Goal: Information Seeking & Learning: Learn about a topic

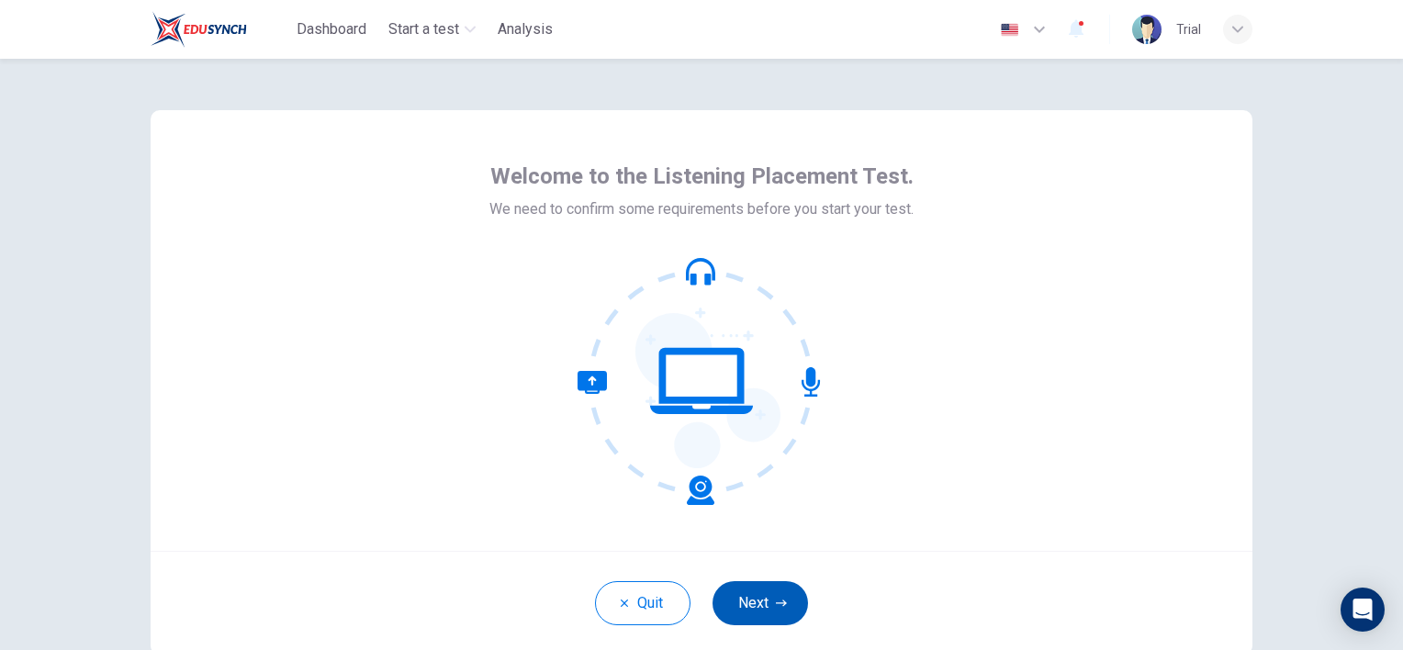
click at [767, 598] on button "Next" at bounding box center [759, 603] width 95 height 44
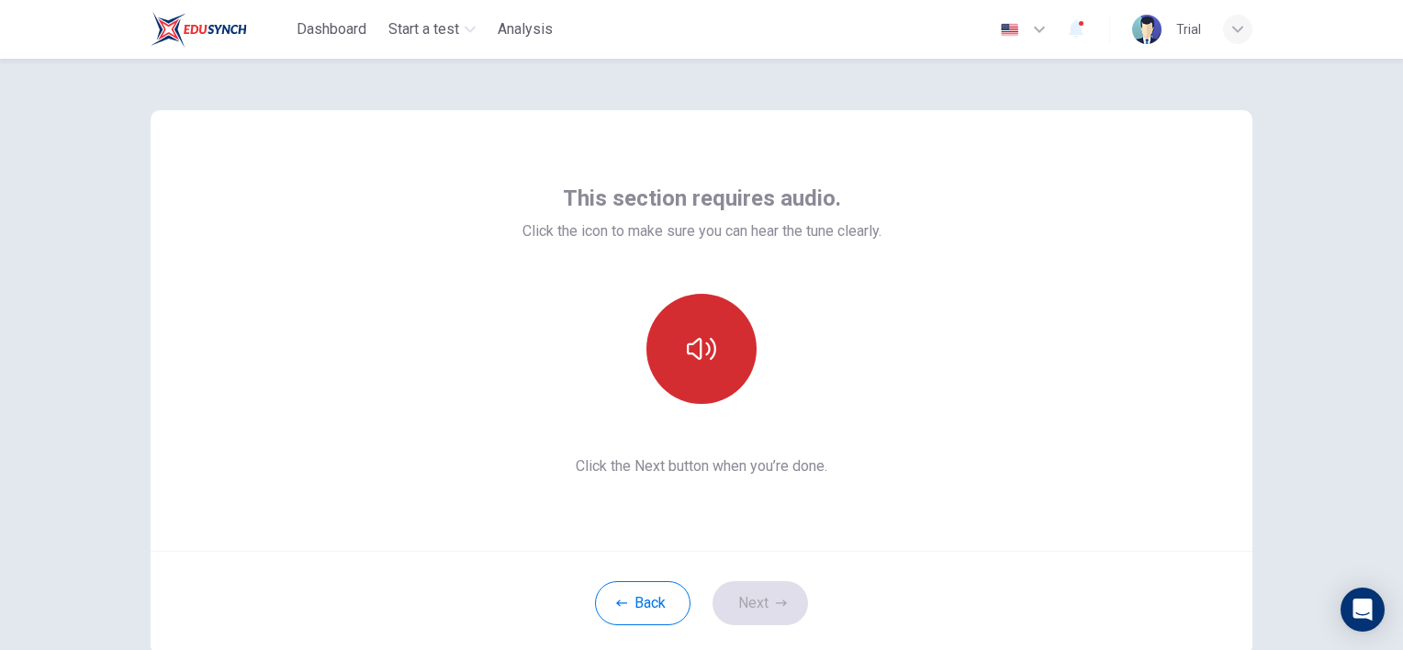
click at [694, 354] on icon "button" at bounding box center [701, 348] width 29 height 29
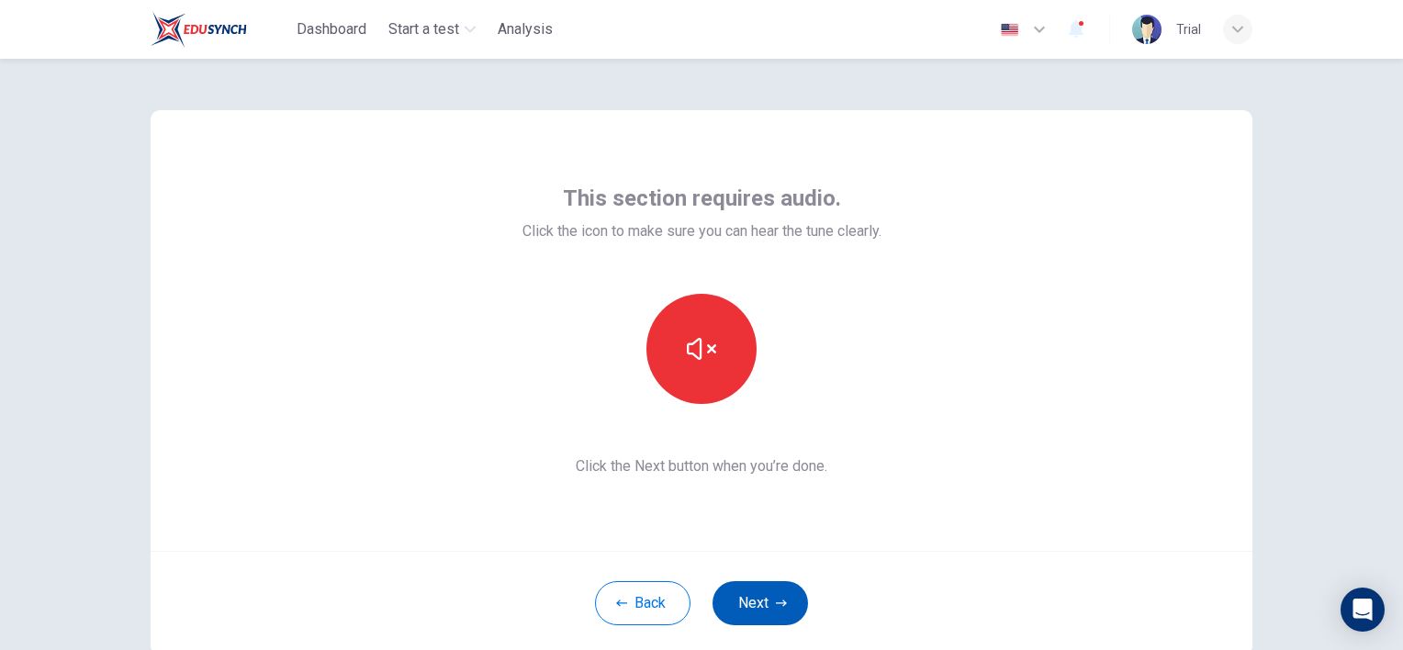
click at [764, 607] on button "Next" at bounding box center [759, 603] width 95 height 44
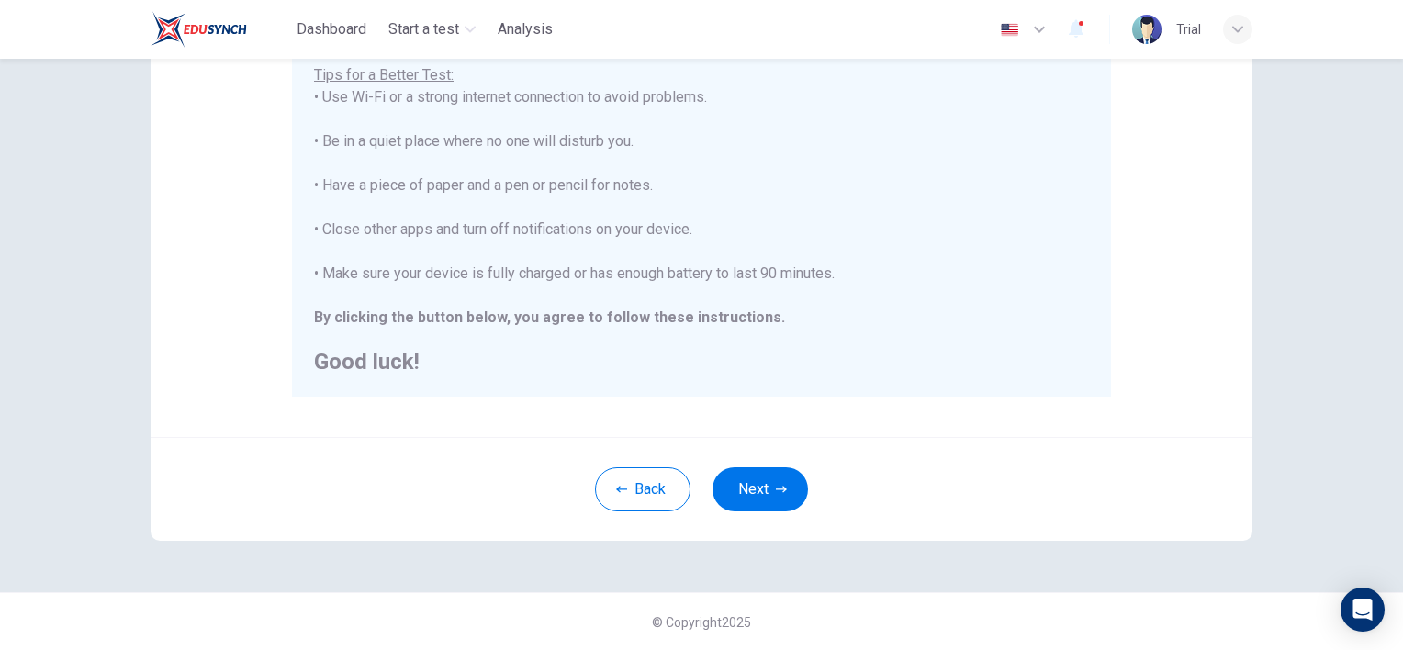
scroll to position [371, 0]
click at [755, 488] on button "Next" at bounding box center [759, 488] width 95 height 44
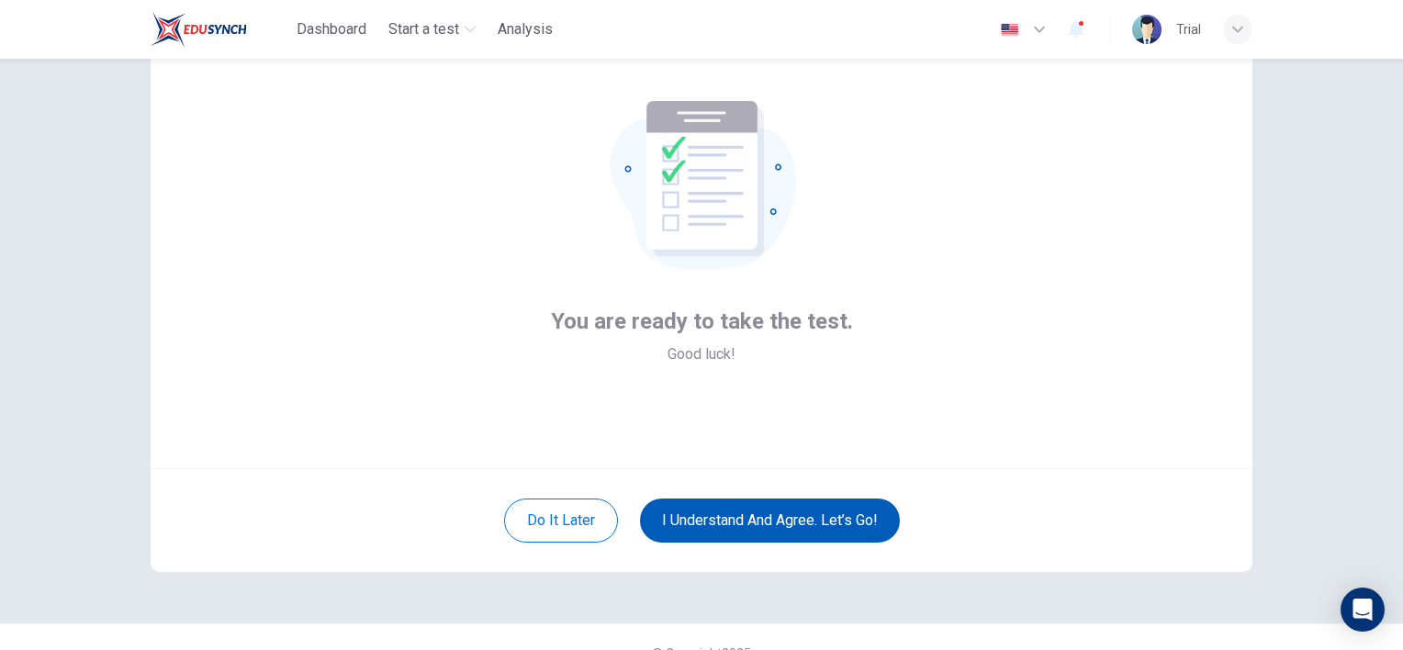
scroll to position [114, 0]
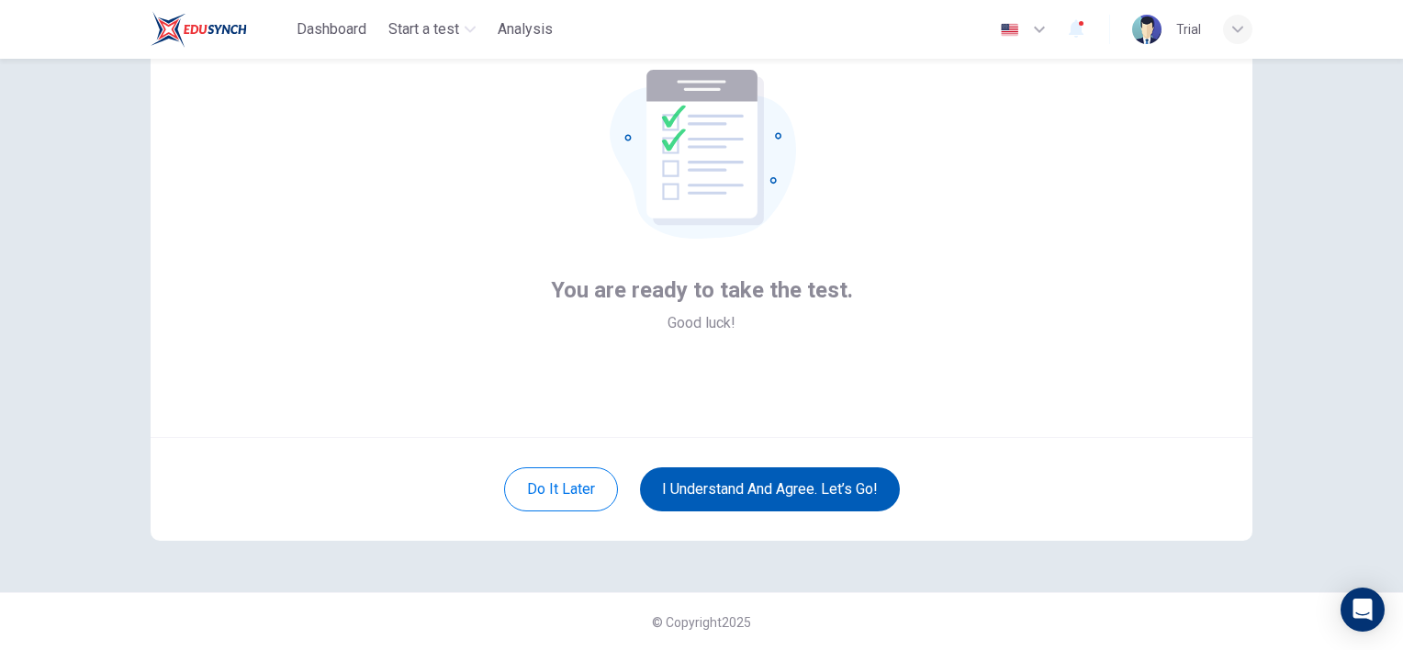
click at [800, 496] on button "I understand and agree. Let’s go!" at bounding box center [770, 489] width 260 height 44
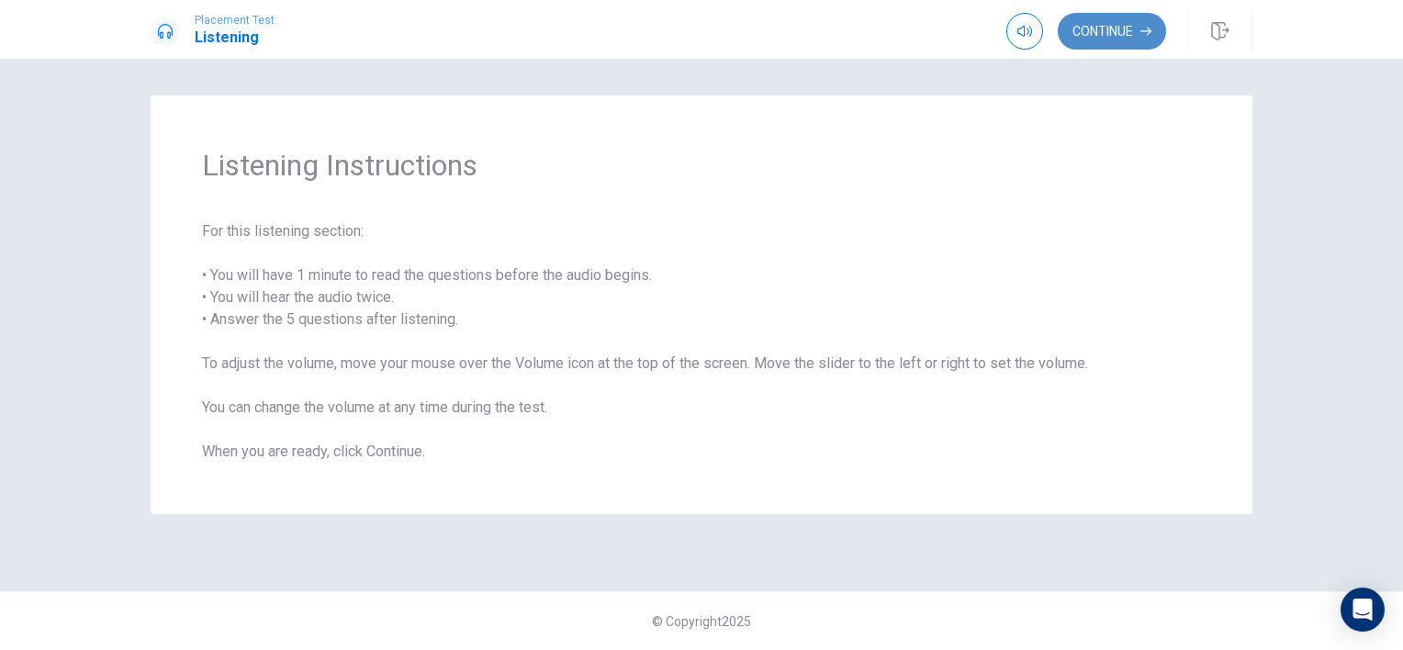
click at [1124, 33] on button "Continue" at bounding box center [1111, 31] width 108 height 37
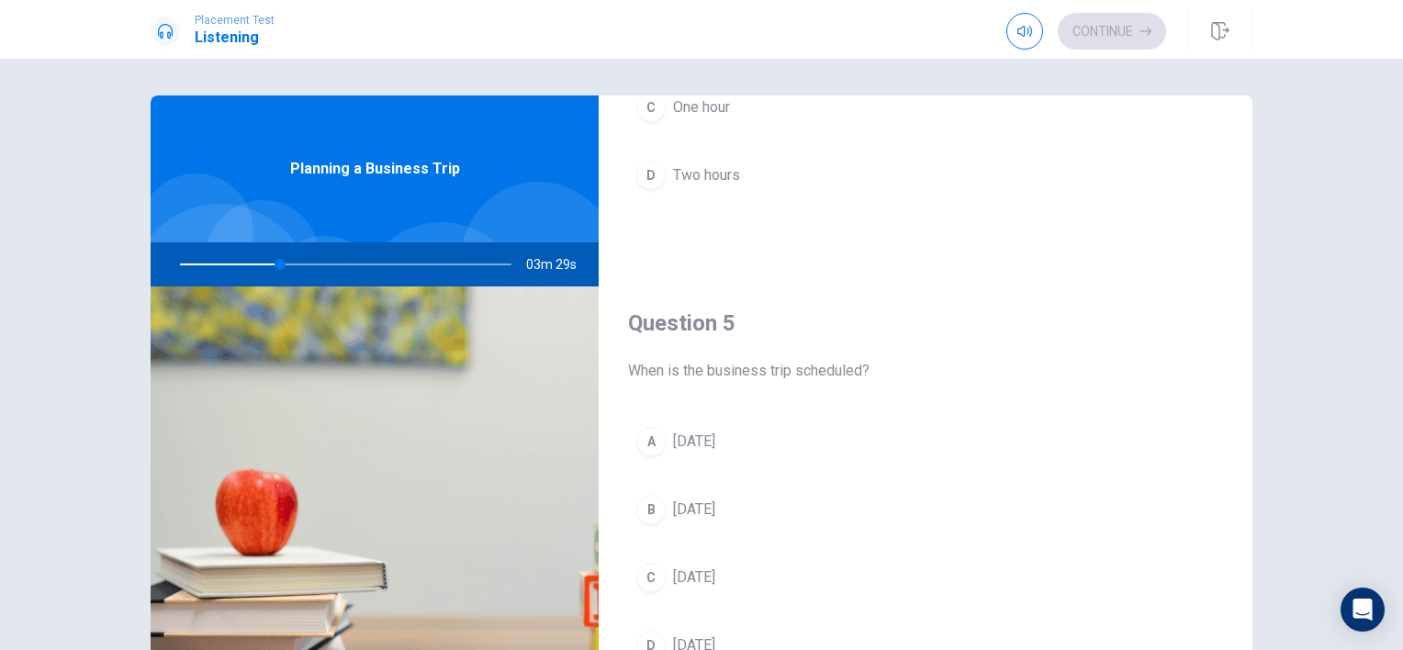
scroll to position [92, 0]
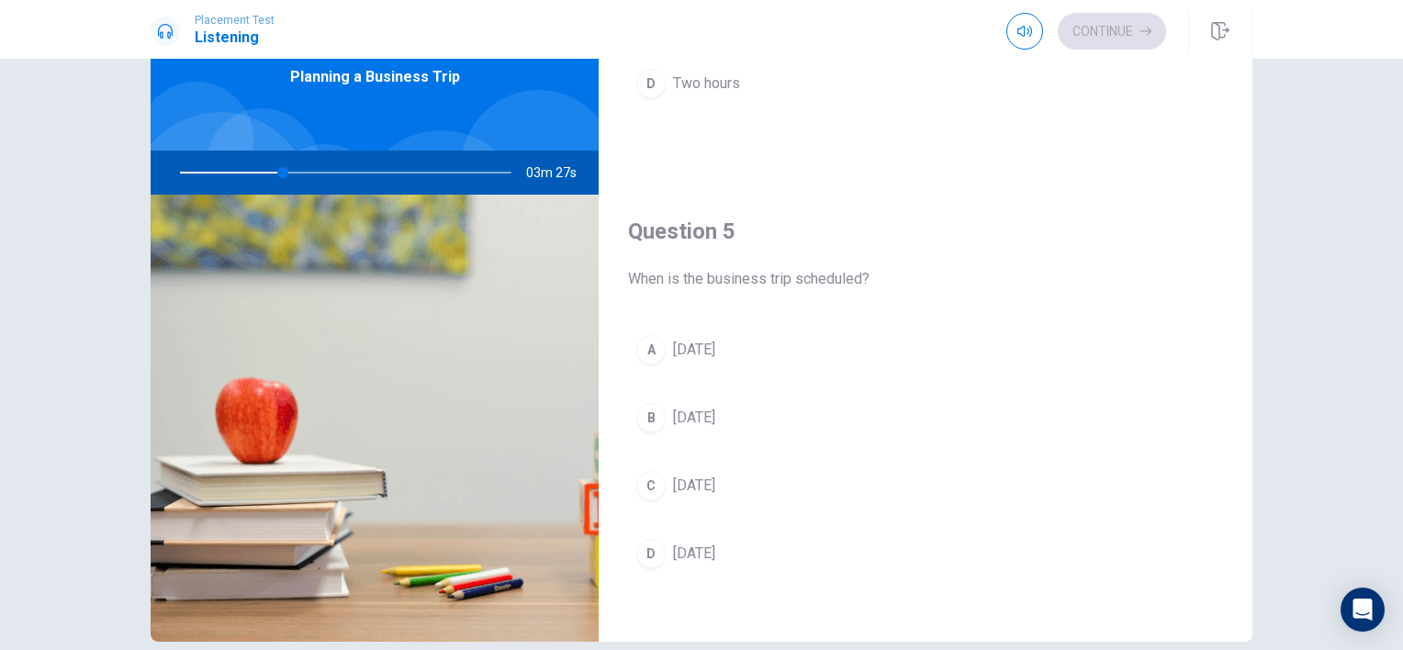
click at [710, 547] on span "[DATE]" at bounding box center [694, 553] width 42 height 22
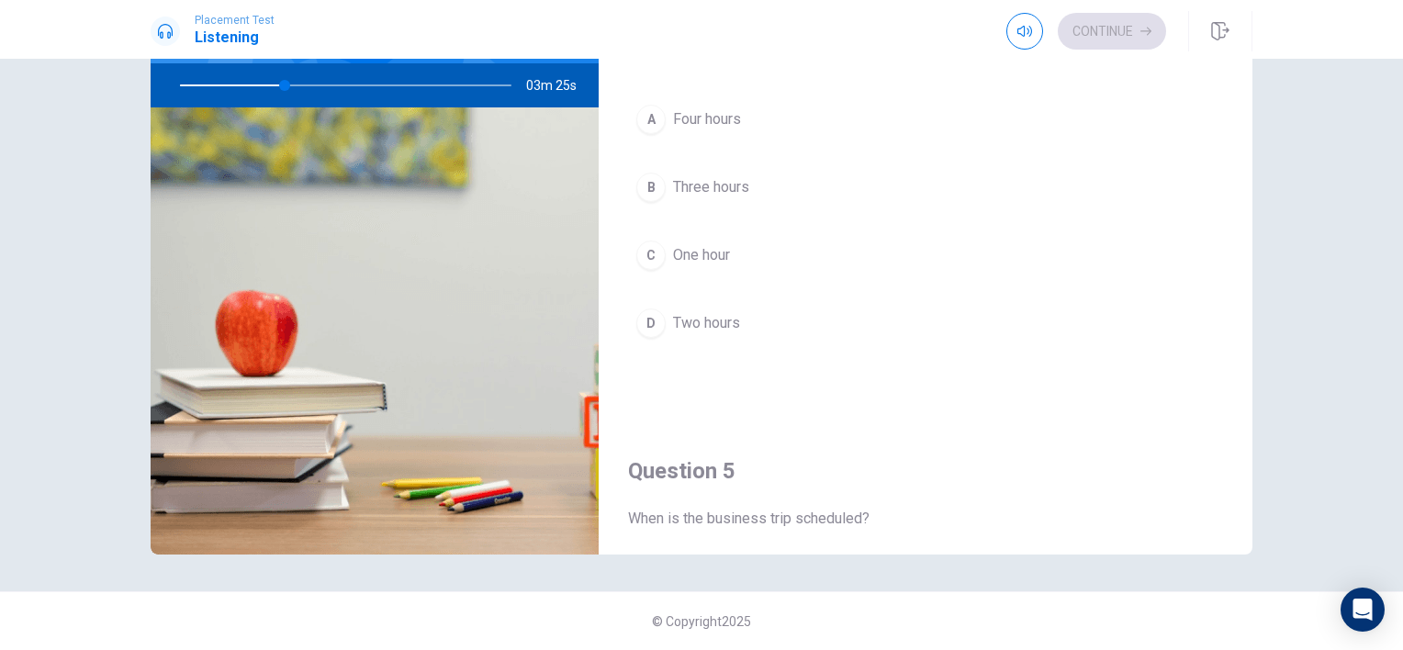
scroll to position [1245, 0]
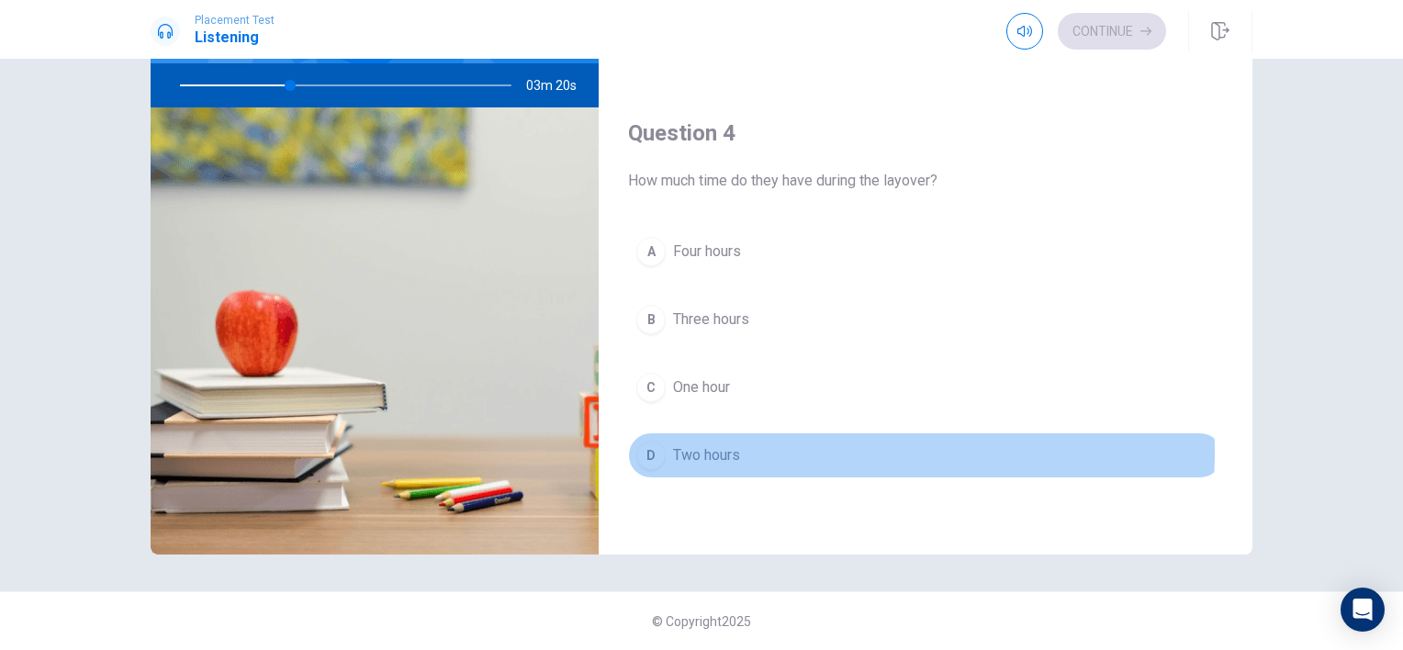
click at [716, 444] on span "Two hours" at bounding box center [706, 455] width 67 height 22
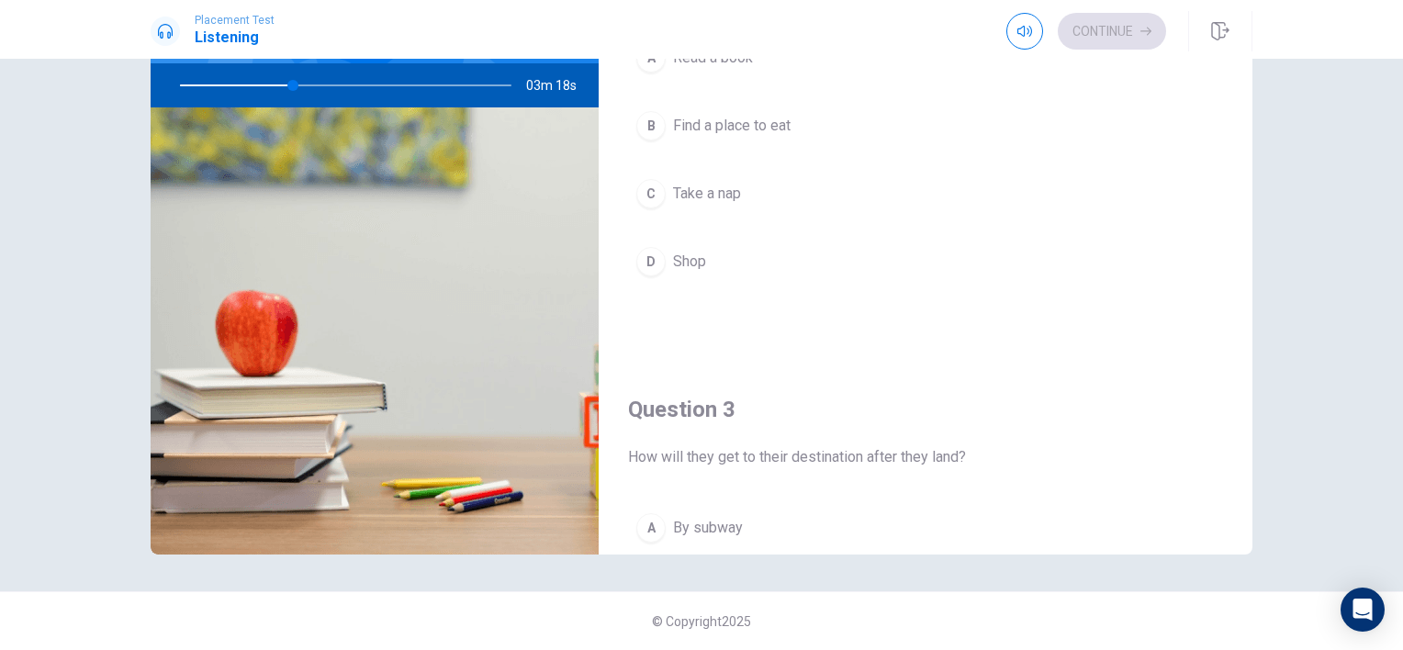
scroll to position [419, 0]
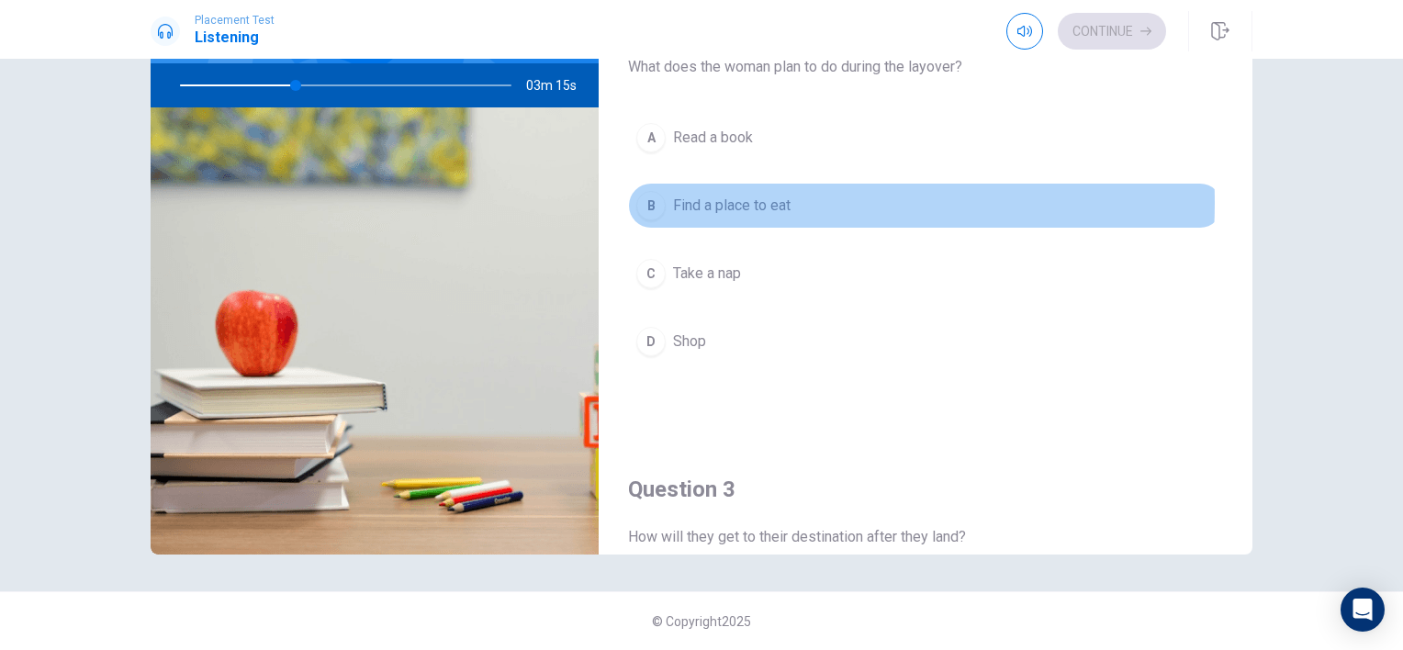
click at [741, 200] on span "Find a place to eat" at bounding box center [731, 206] width 117 height 22
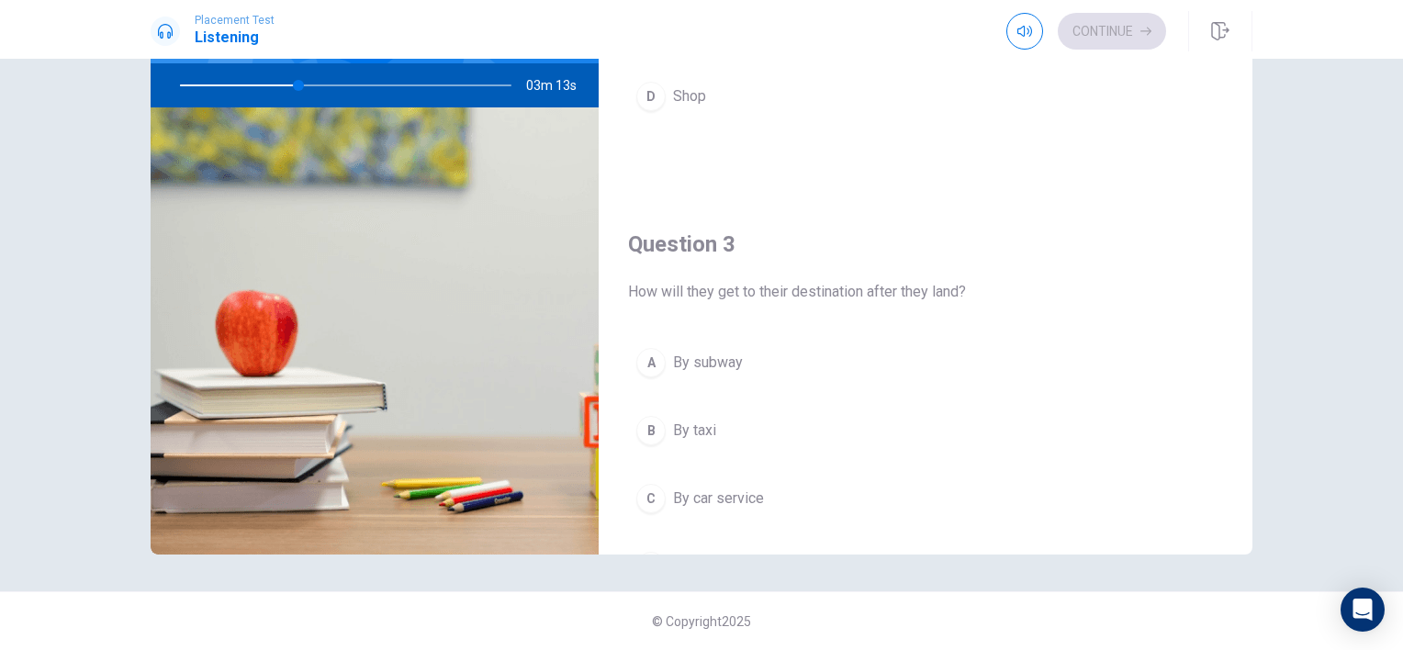
scroll to position [786, 0]
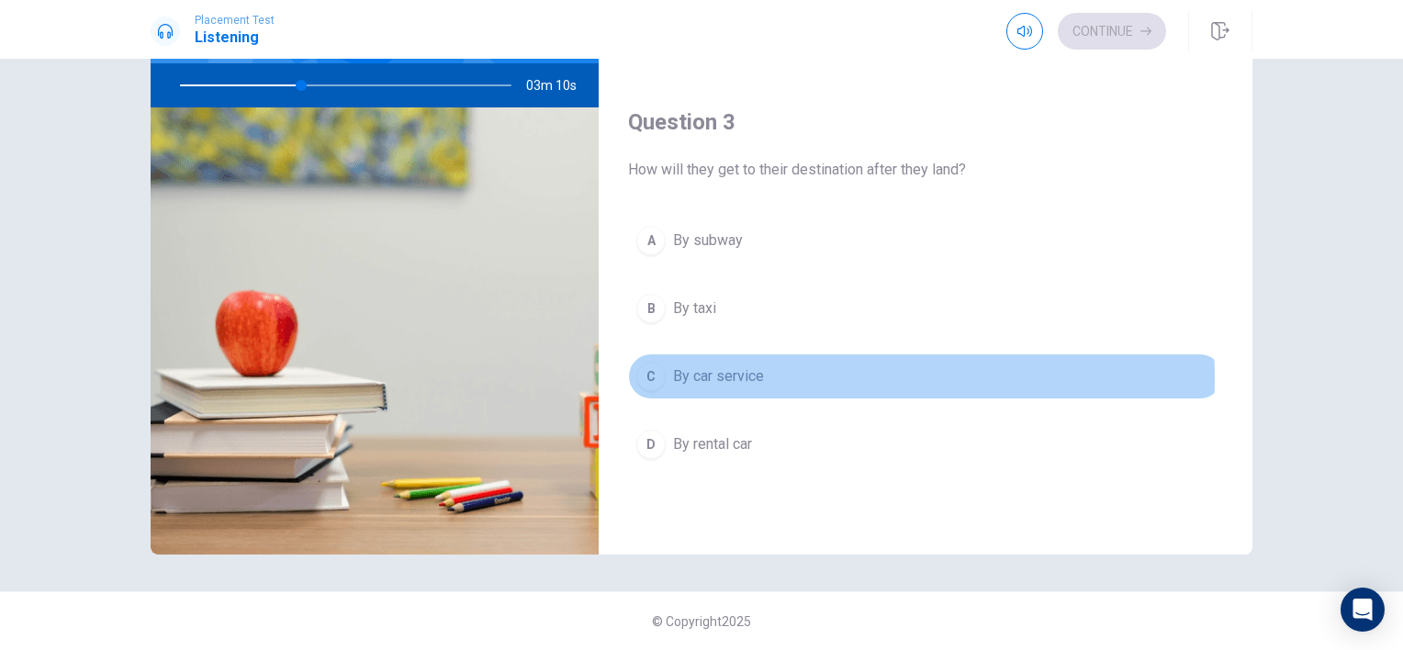
click at [750, 374] on span "By car service" at bounding box center [718, 376] width 91 height 22
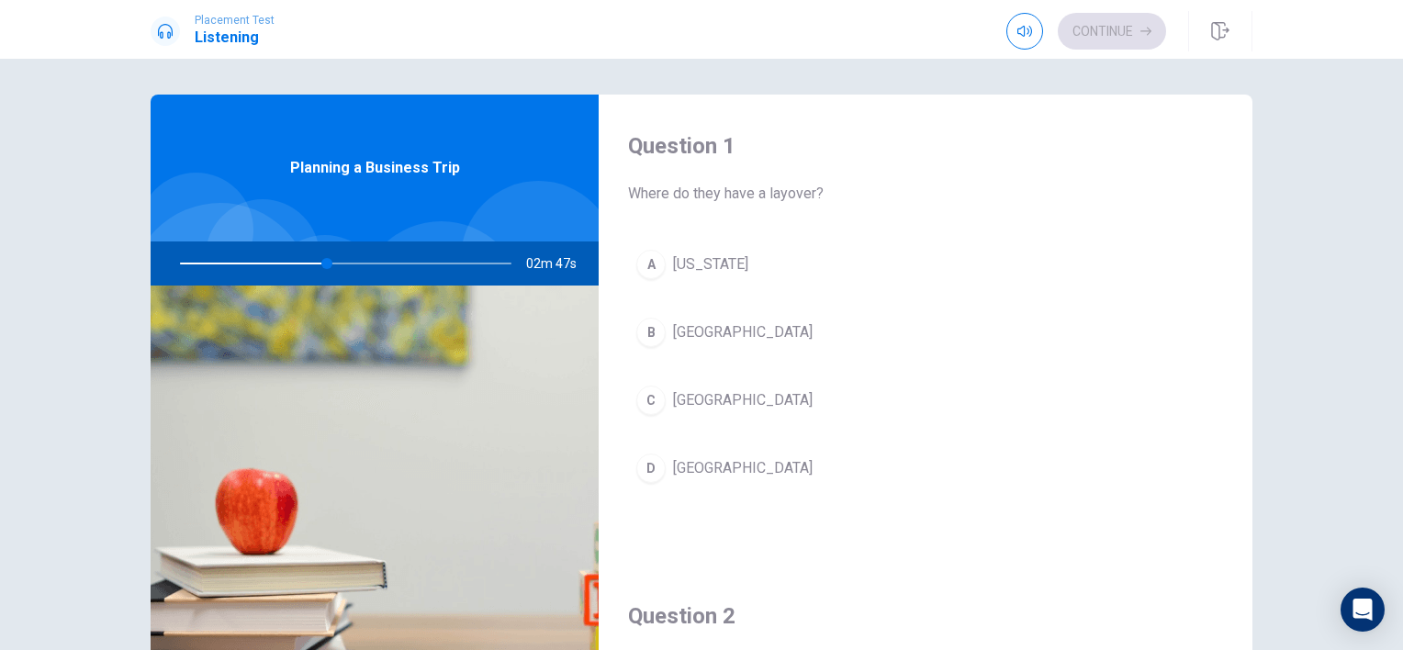
scroll to position [0, 0]
click at [699, 402] on span "[GEOGRAPHIC_DATA]" at bounding box center [743, 401] width 140 height 22
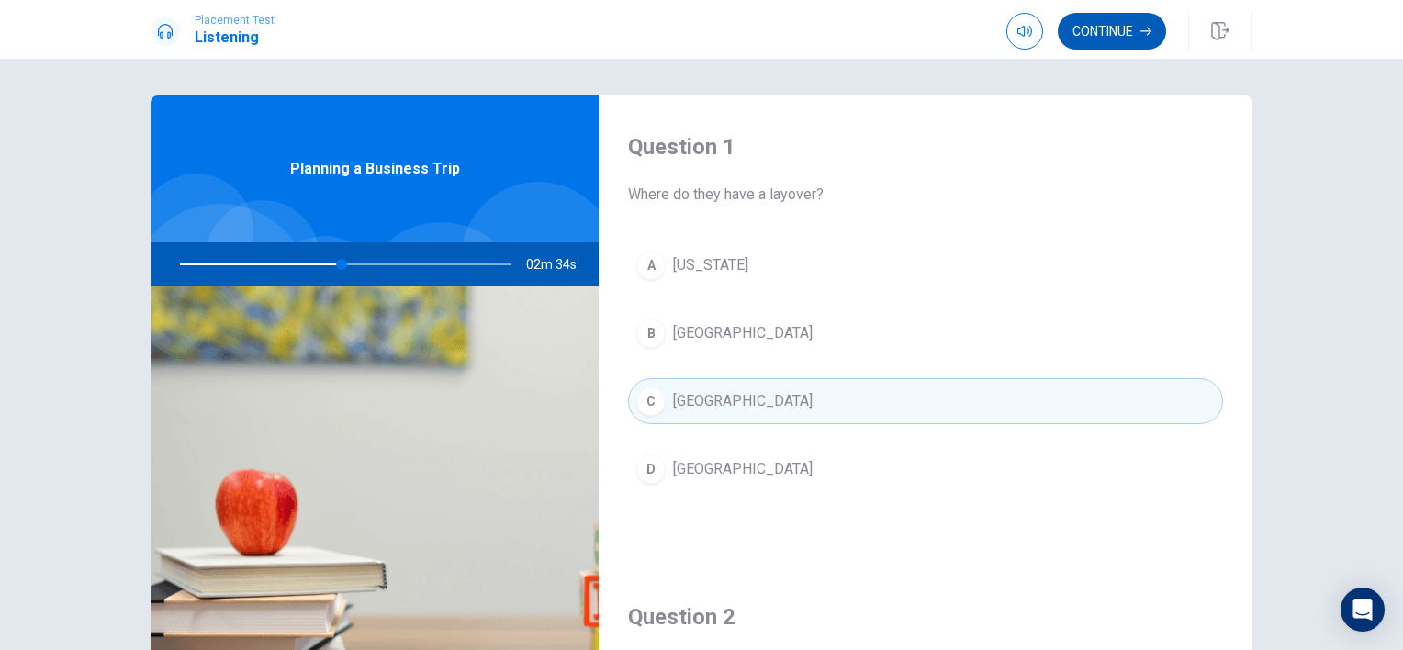
click at [1113, 32] on button "Continue" at bounding box center [1111, 31] width 108 height 37
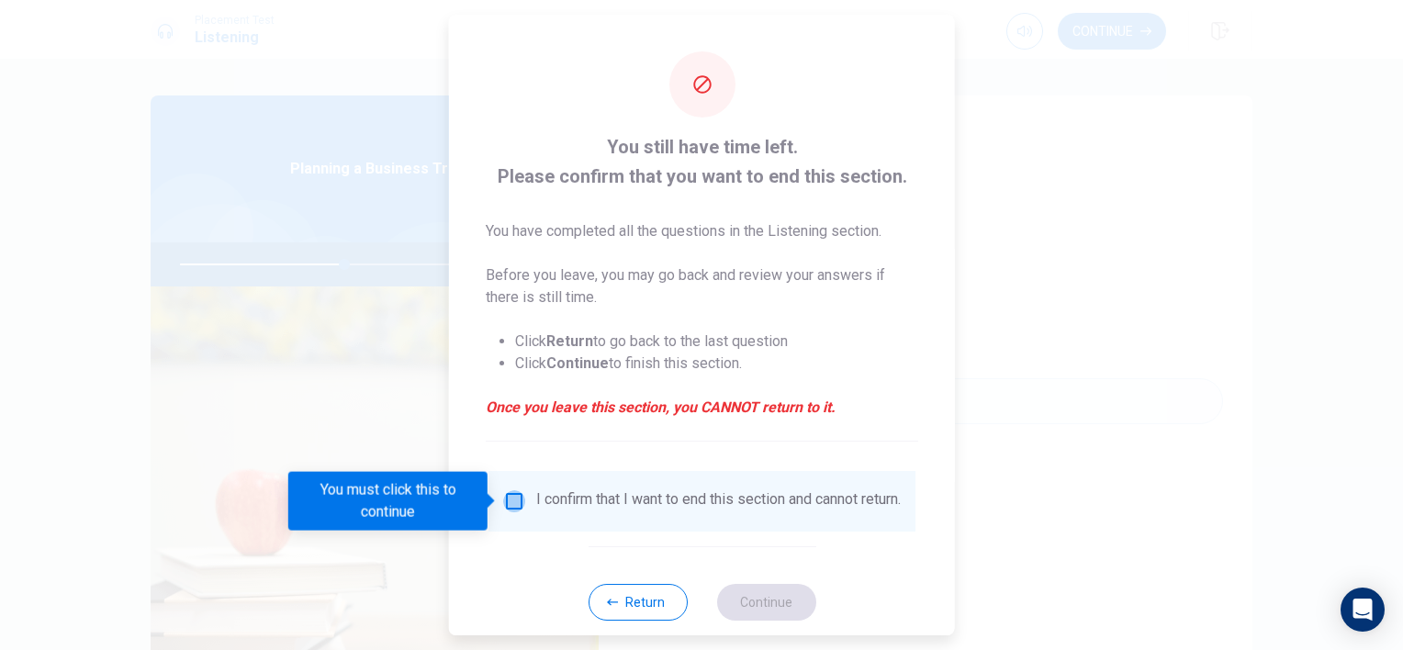
click at [514, 503] on input "You must click this to continue" at bounding box center [514, 501] width 22 height 22
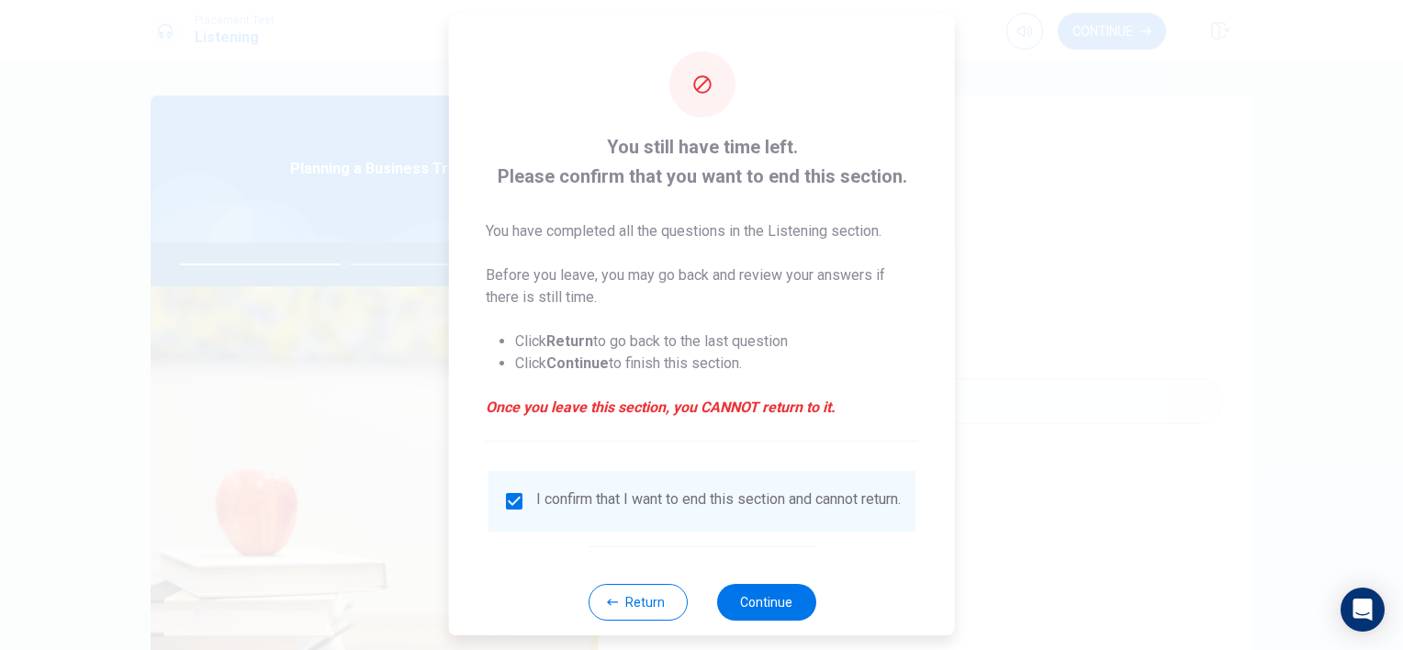
scroll to position [34, 0]
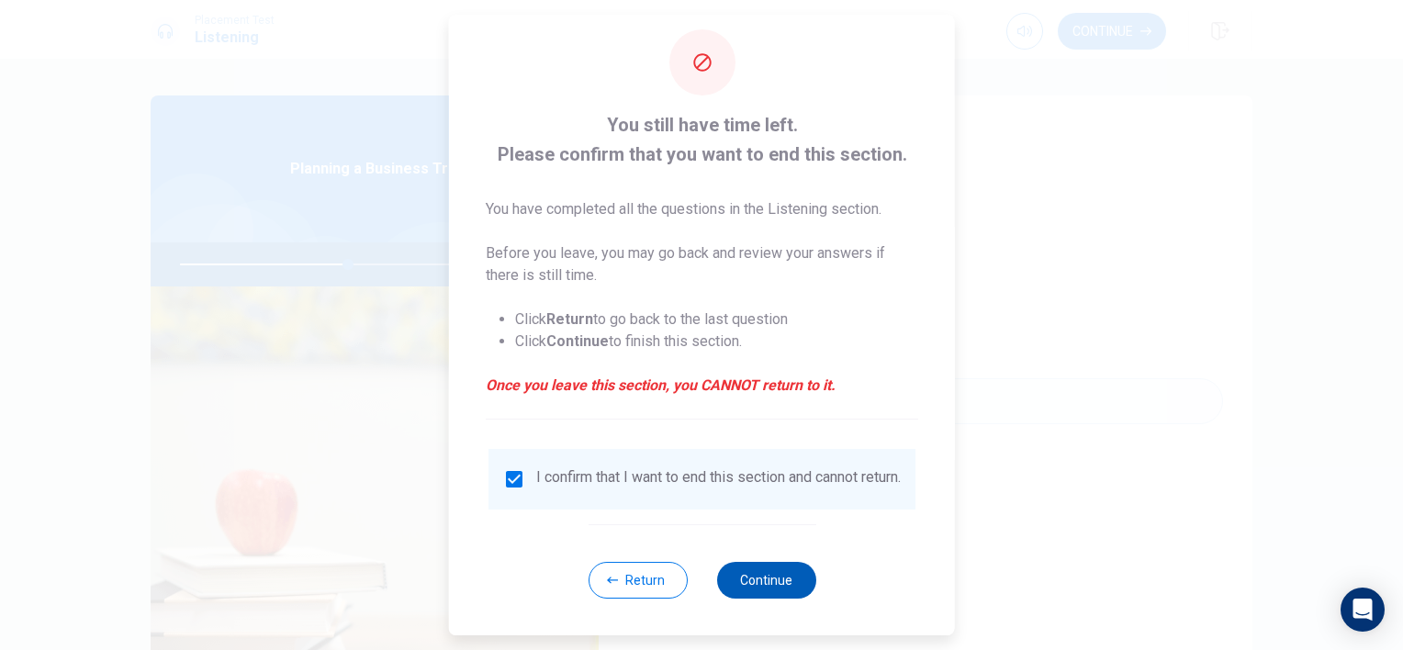
click at [757, 581] on button "Continue" at bounding box center [765, 580] width 99 height 37
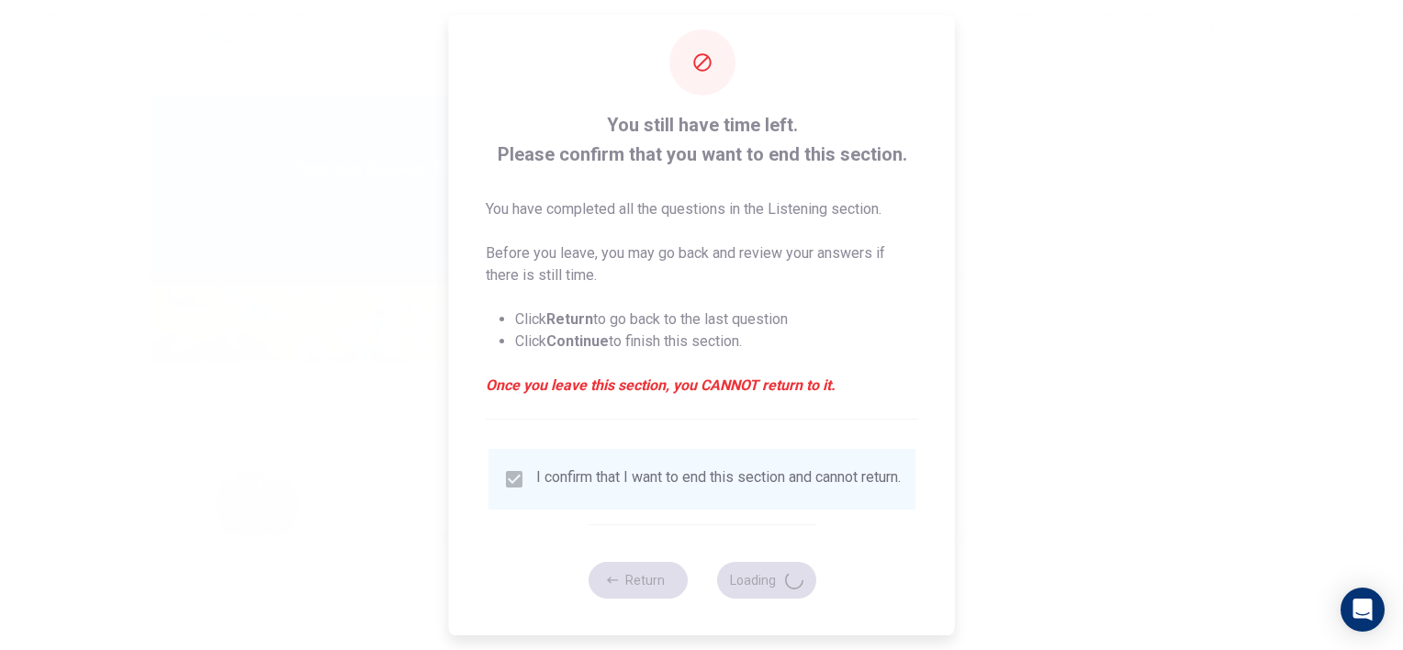
type input "51"
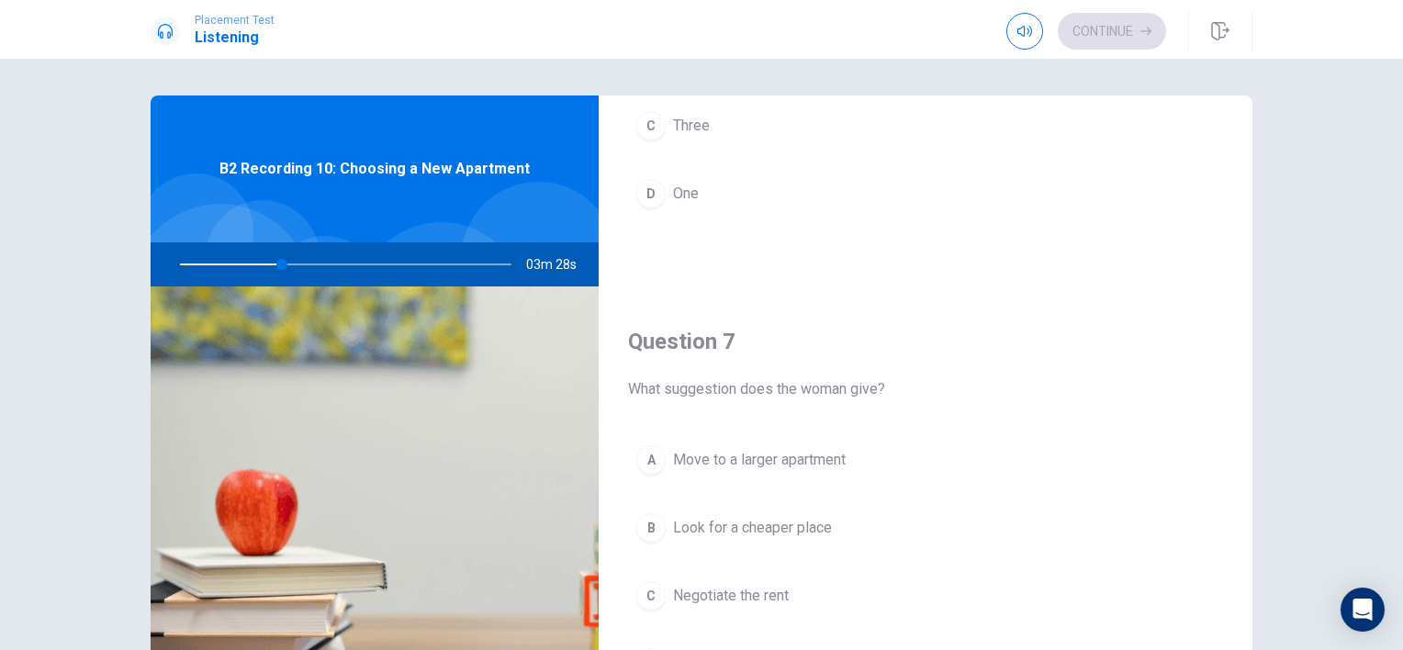
scroll to position [459, 0]
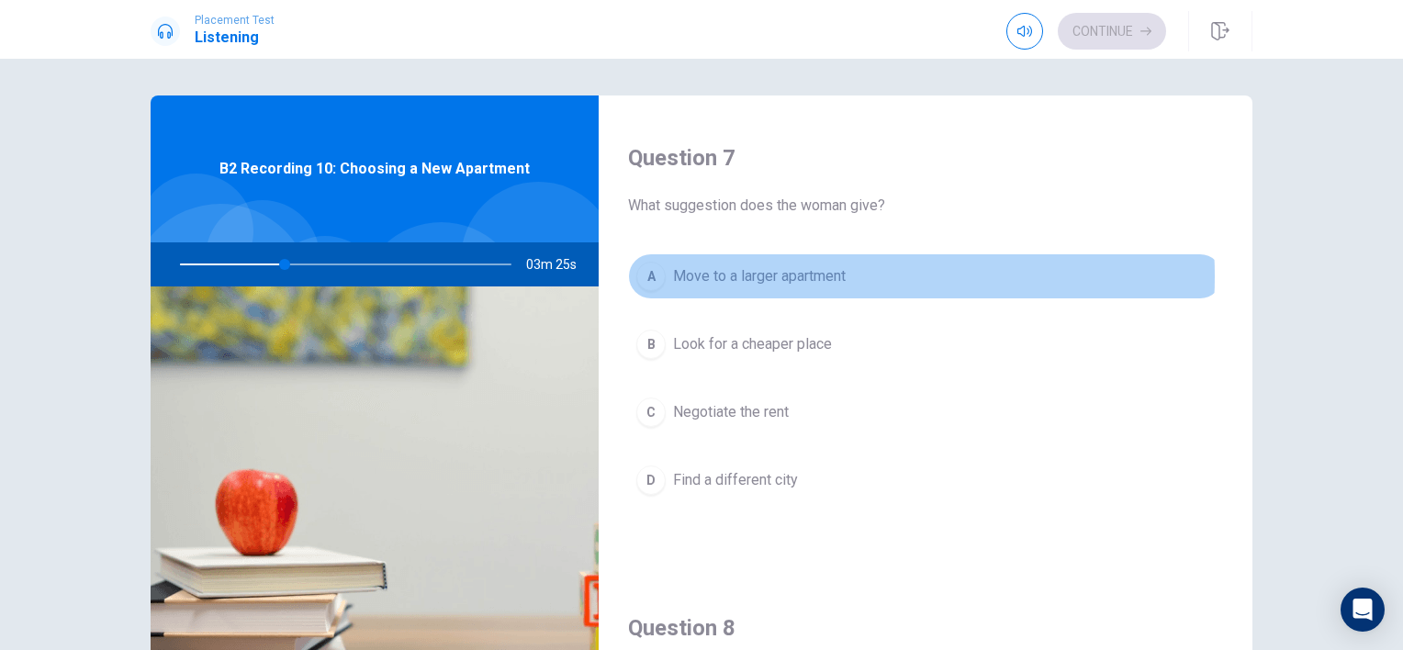
click at [793, 274] on span "Move to a larger apartment" at bounding box center [759, 276] width 173 height 22
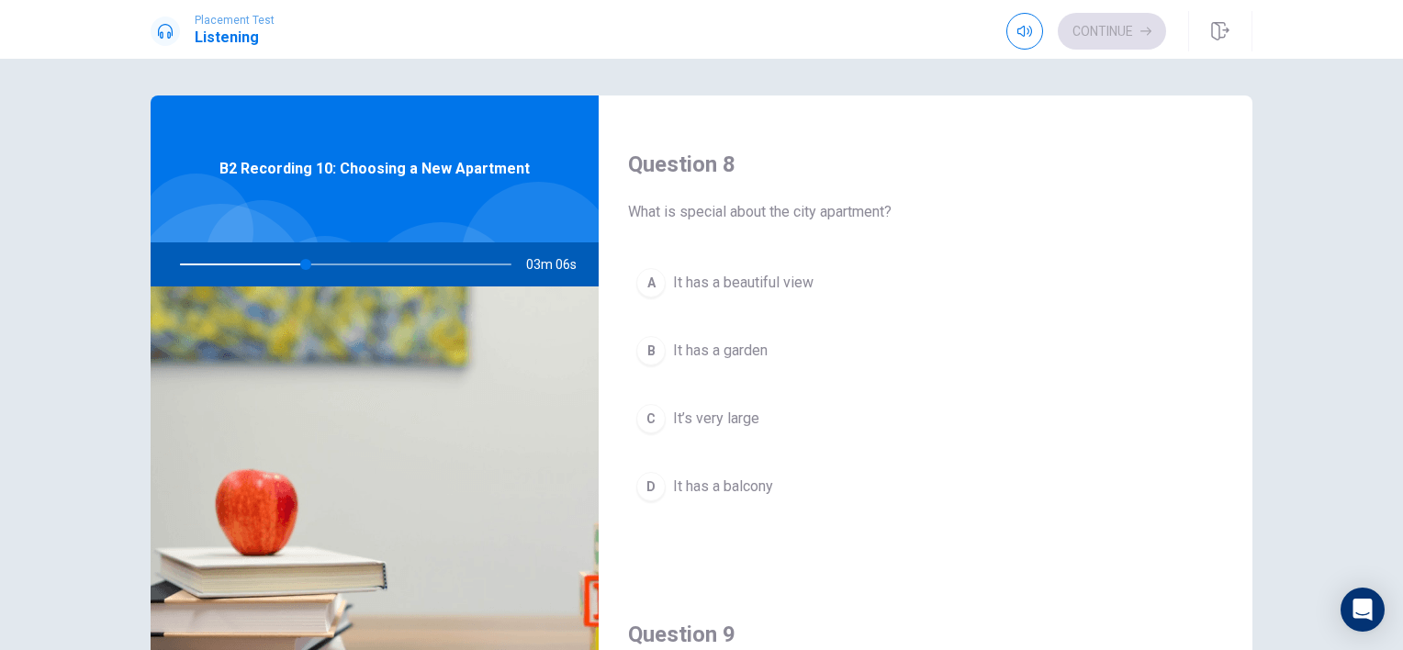
scroll to position [918, 0]
click at [770, 285] on span "It has a beautiful view" at bounding box center [743, 287] width 140 height 22
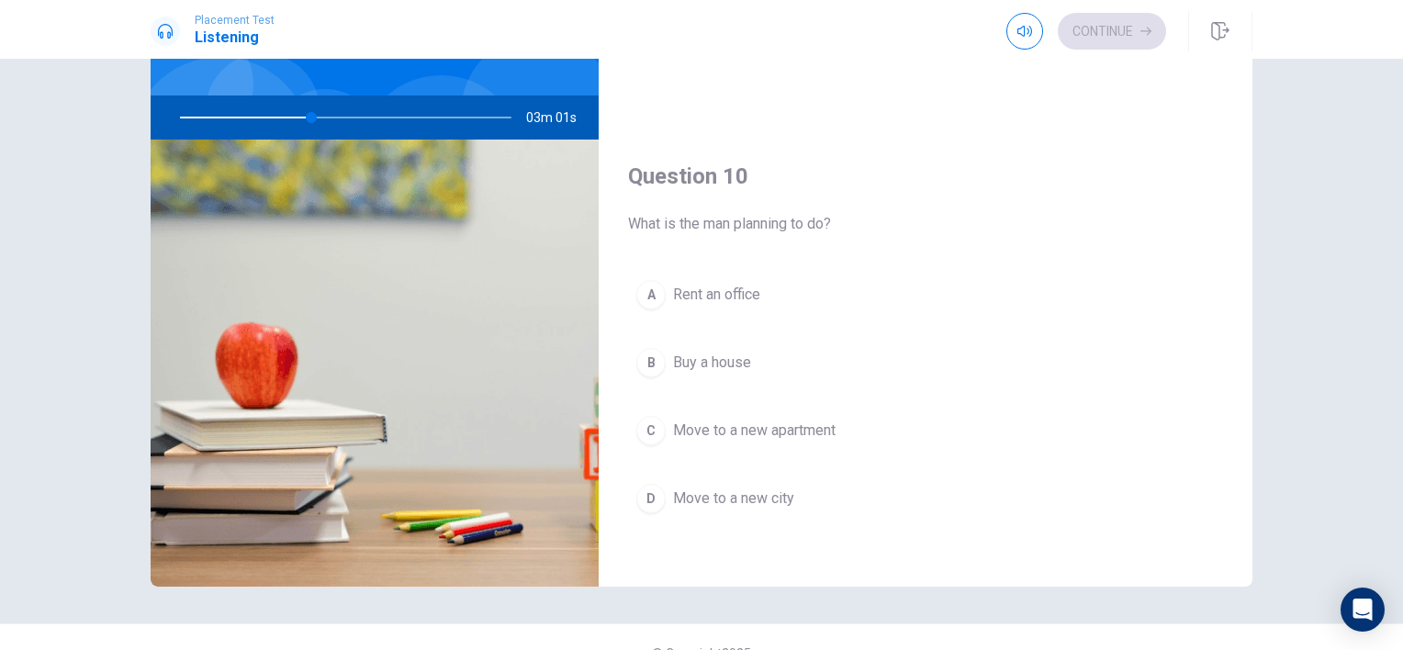
scroll to position [179, 0]
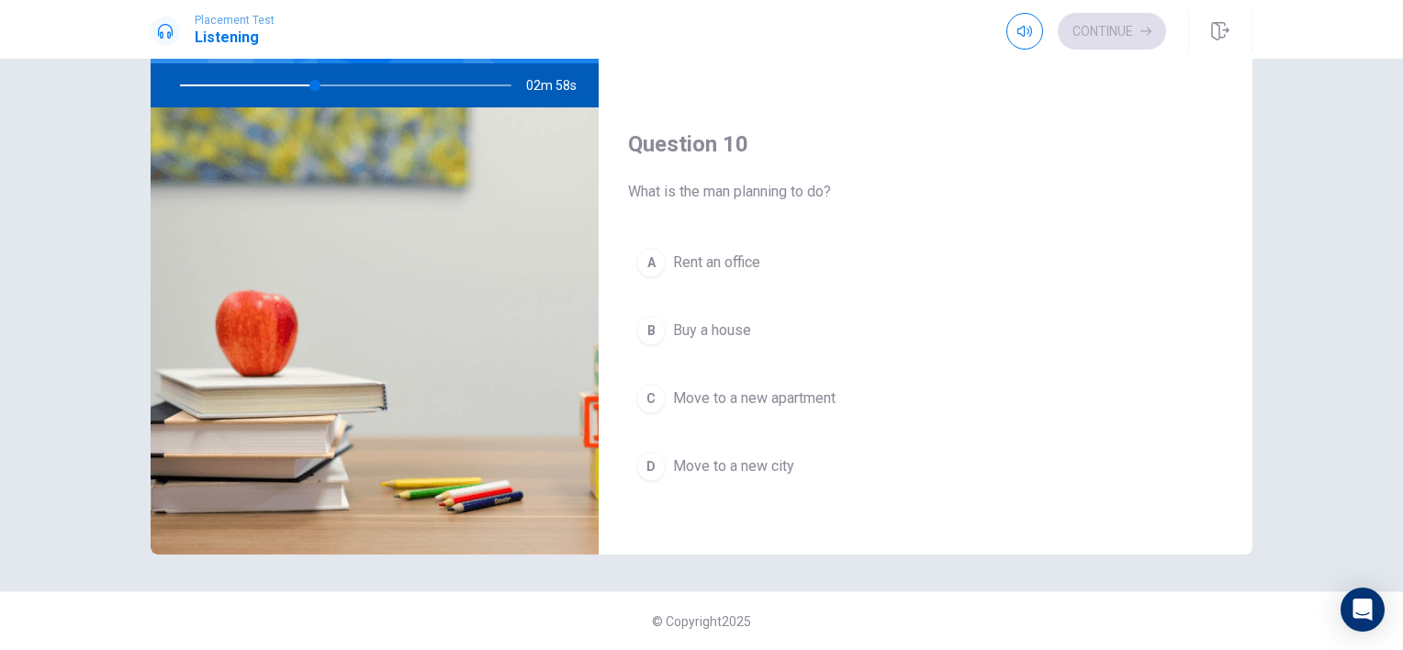
click at [802, 389] on span "Move to a new apartment" at bounding box center [754, 398] width 162 height 22
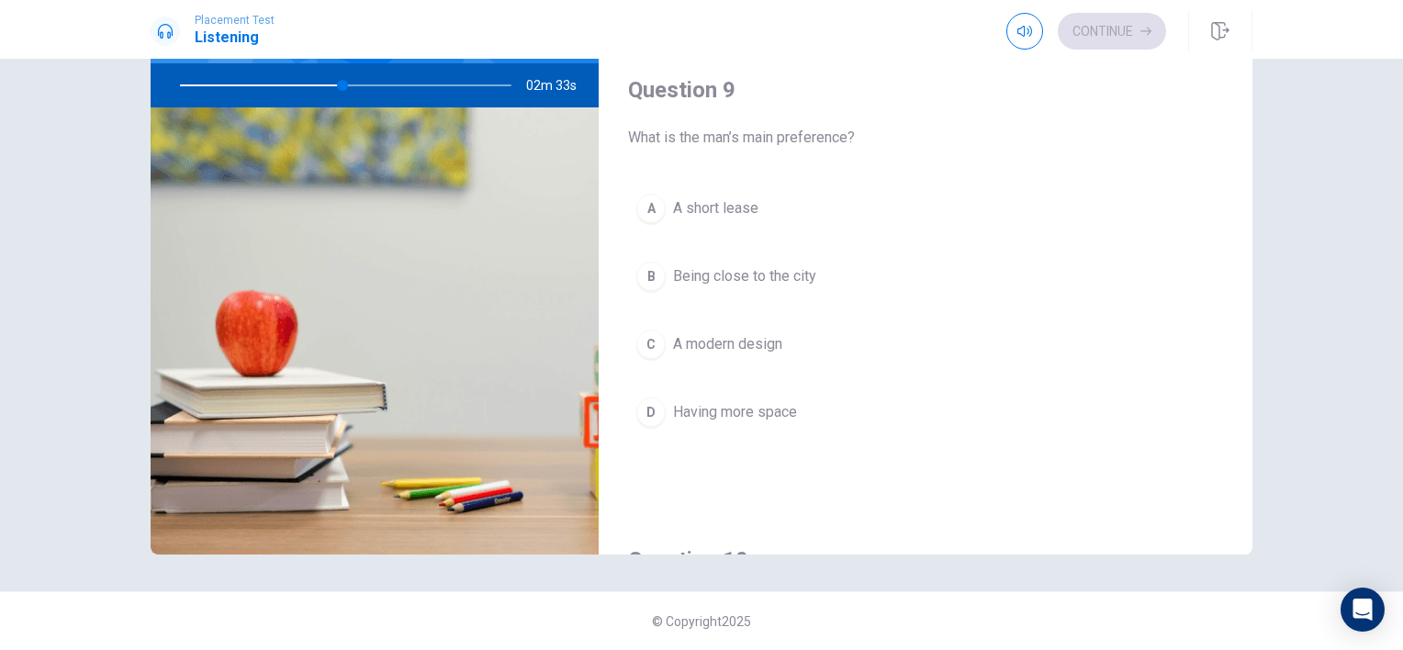
scroll to position [1245, 0]
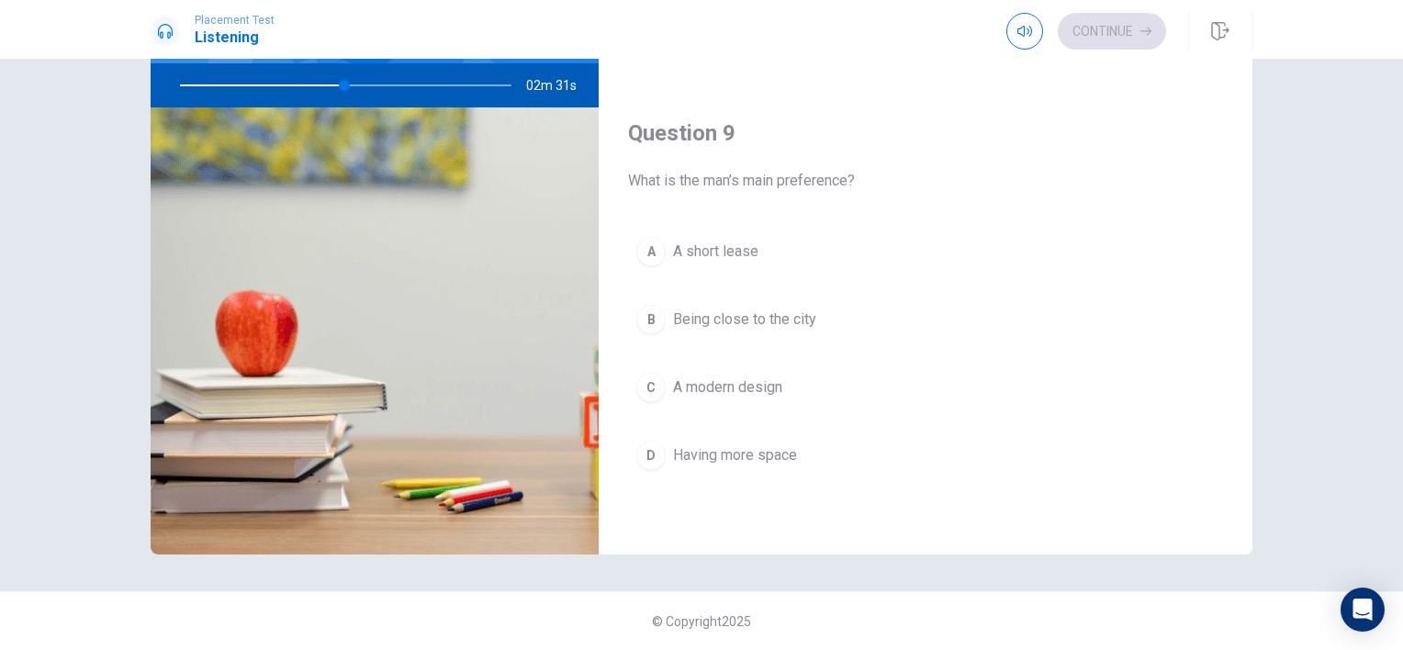
click at [756, 449] on span "Having more space" at bounding box center [735, 455] width 124 height 22
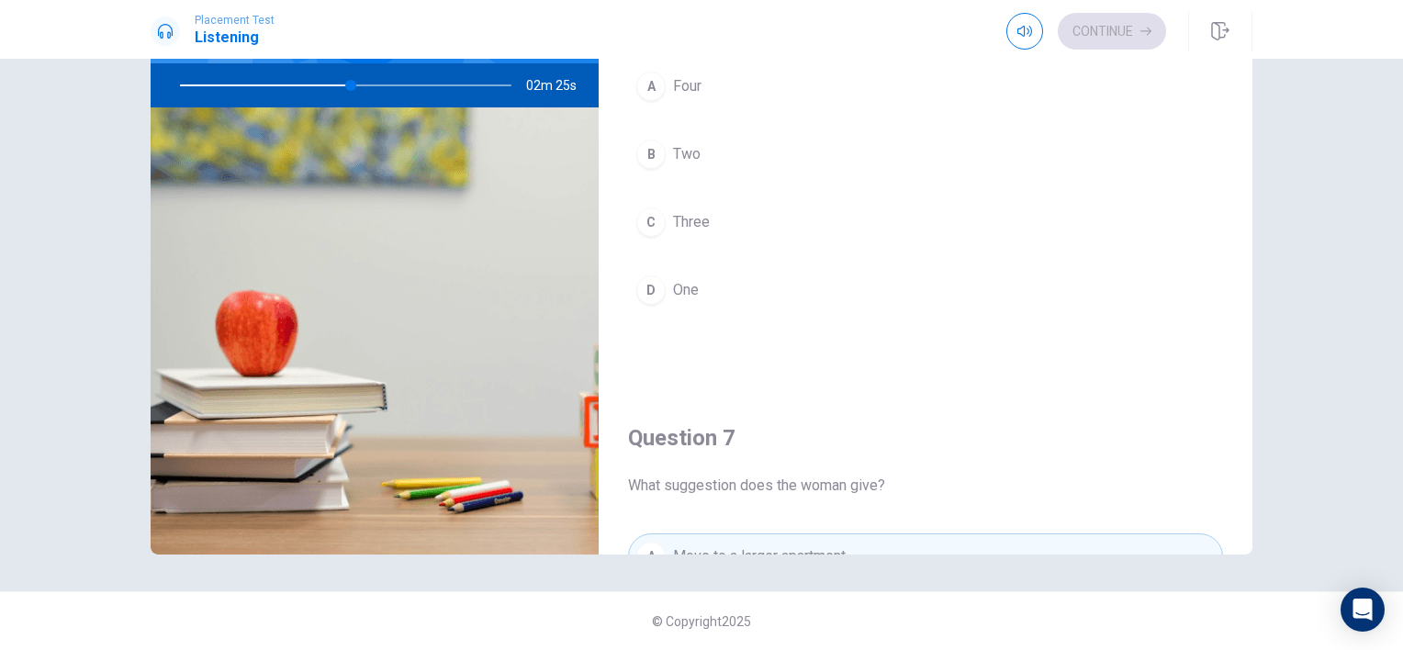
scroll to position [87, 0]
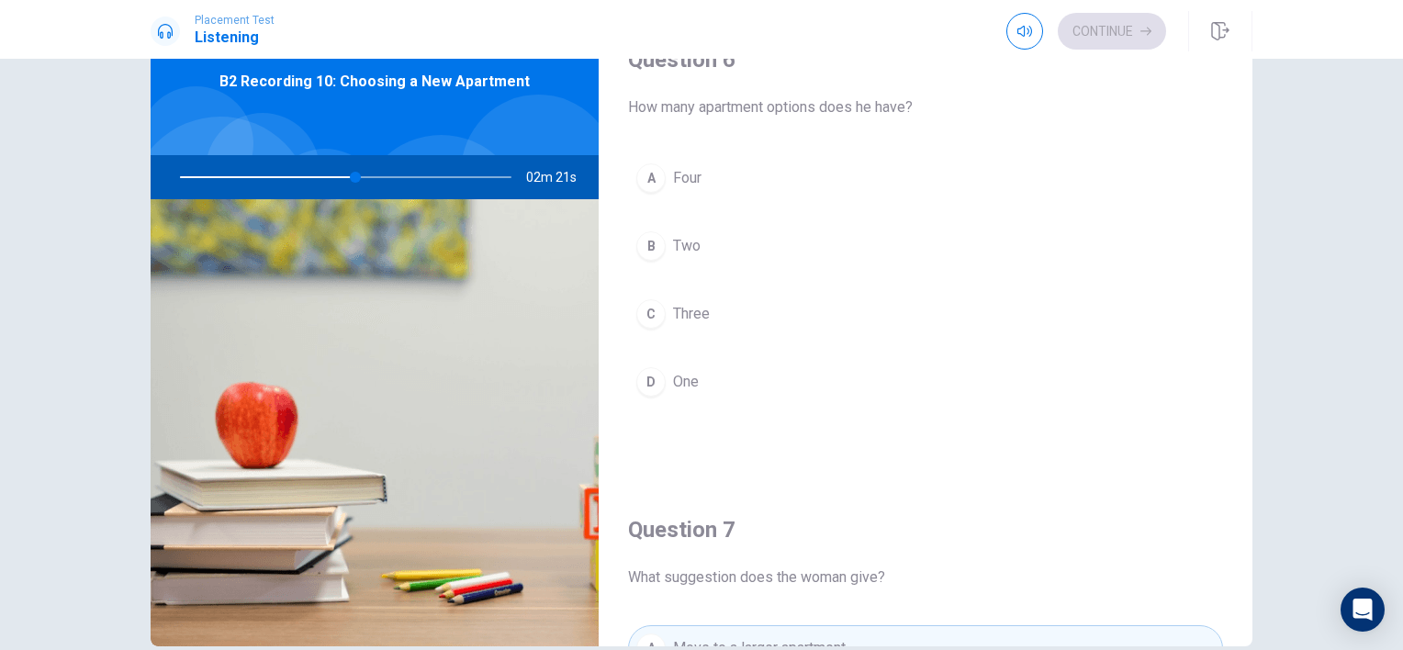
click at [682, 250] on span "Two" at bounding box center [687, 246] width 28 height 22
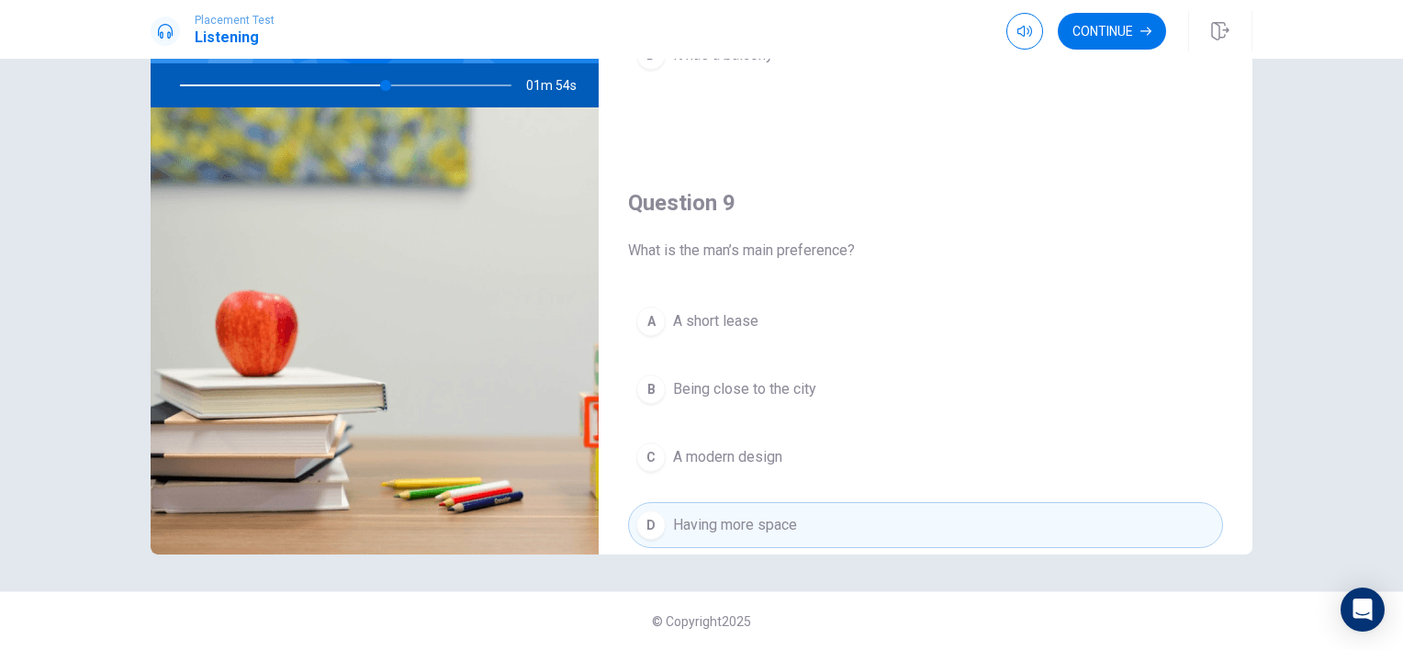
scroll to position [1153, 0]
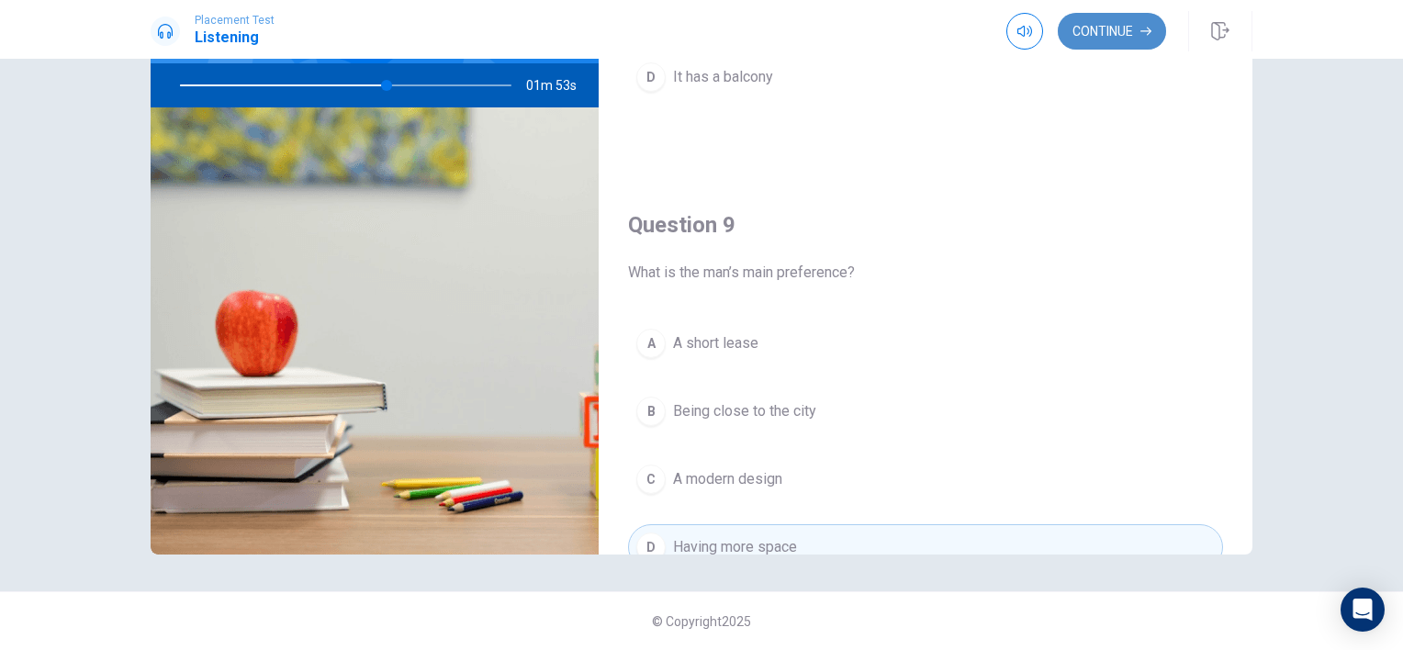
click at [1118, 30] on button "Continue" at bounding box center [1111, 31] width 108 height 37
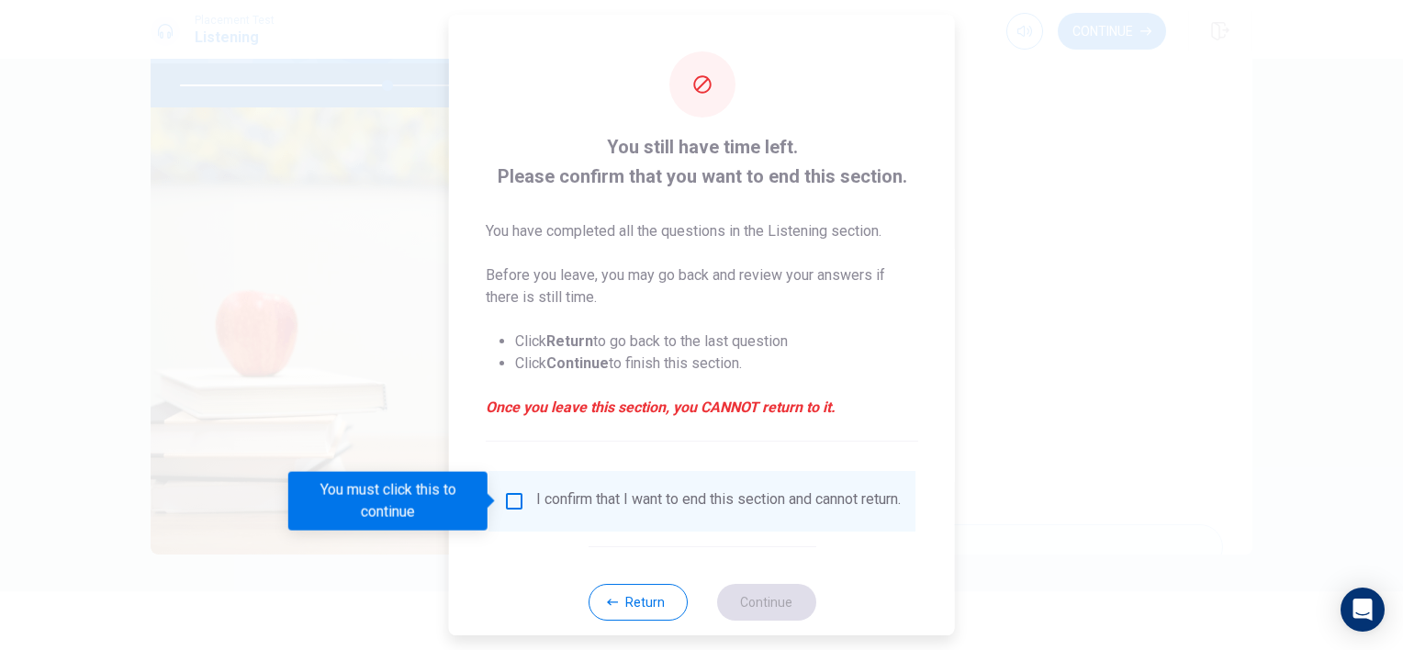
click at [511, 499] on input "You must click this to continue" at bounding box center [514, 501] width 22 height 22
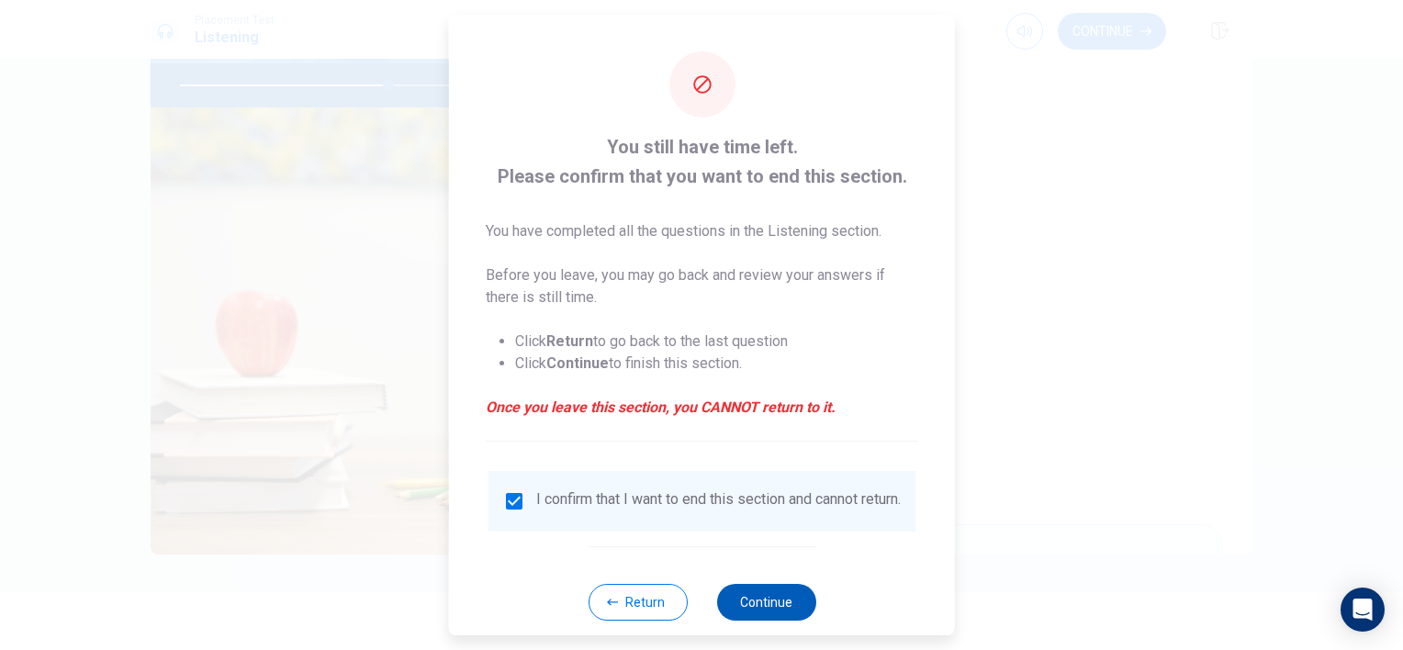
click at [756, 617] on button "Continue" at bounding box center [765, 602] width 99 height 37
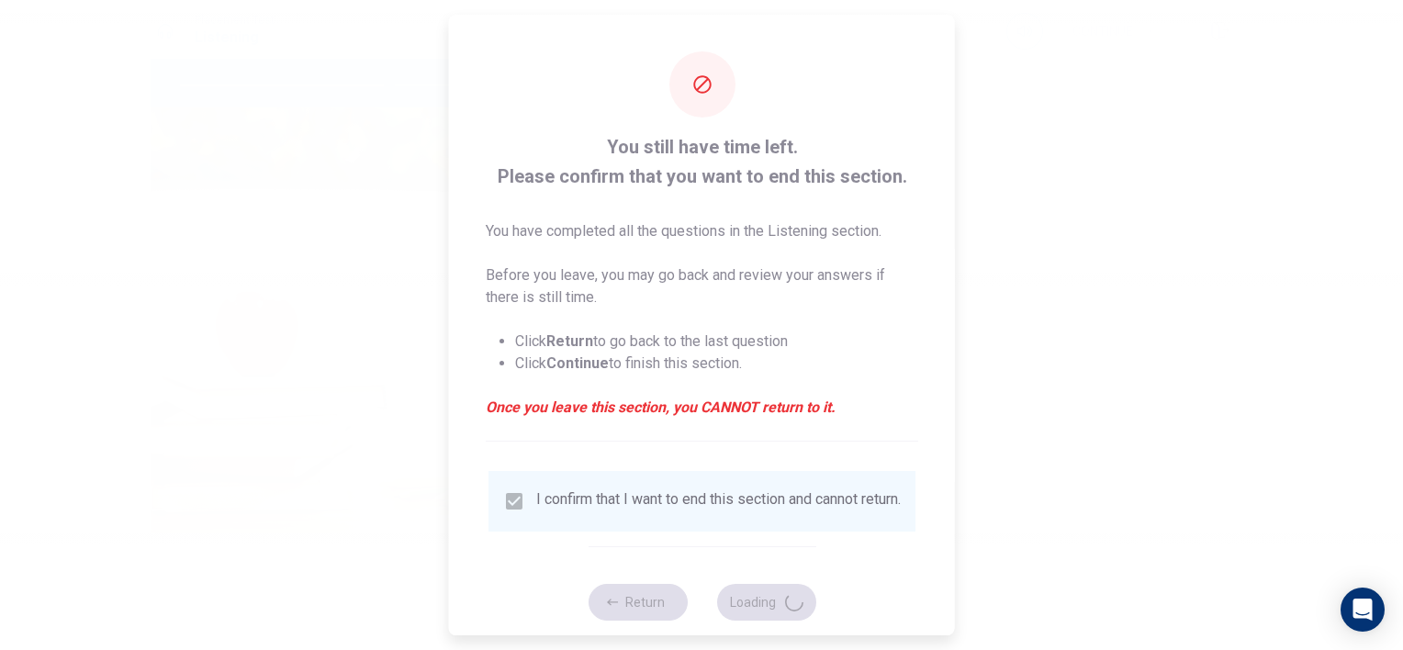
type input "64"
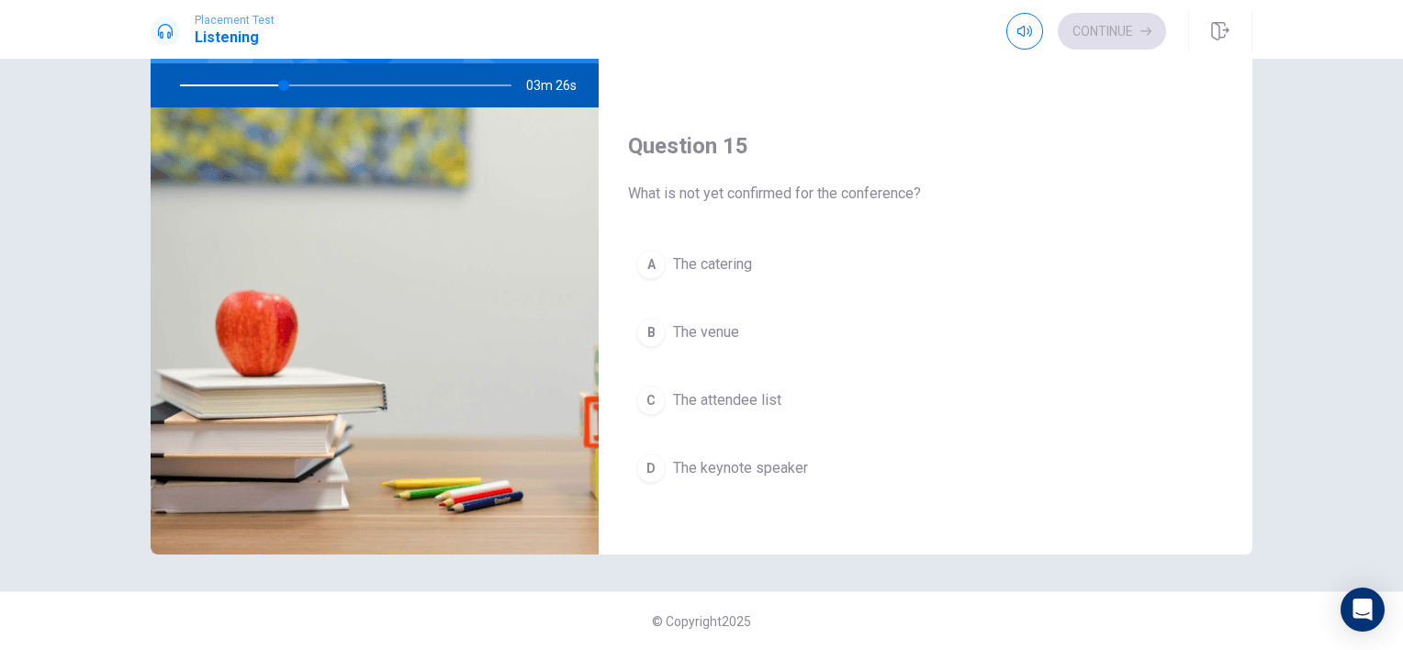
scroll to position [1704, 0]
click at [735, 458] on span "The keynote speaker" at bounding box center [740, 466] width 135 height 22
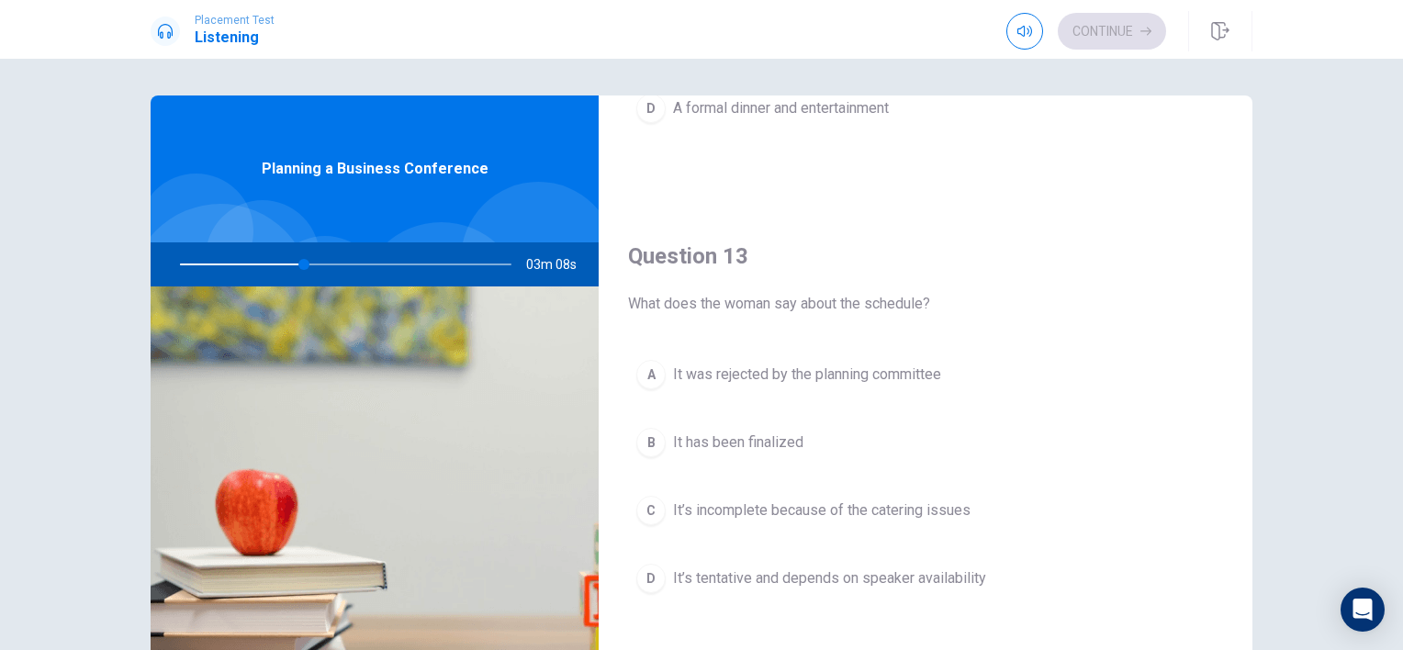
scroll to position [918, 0]
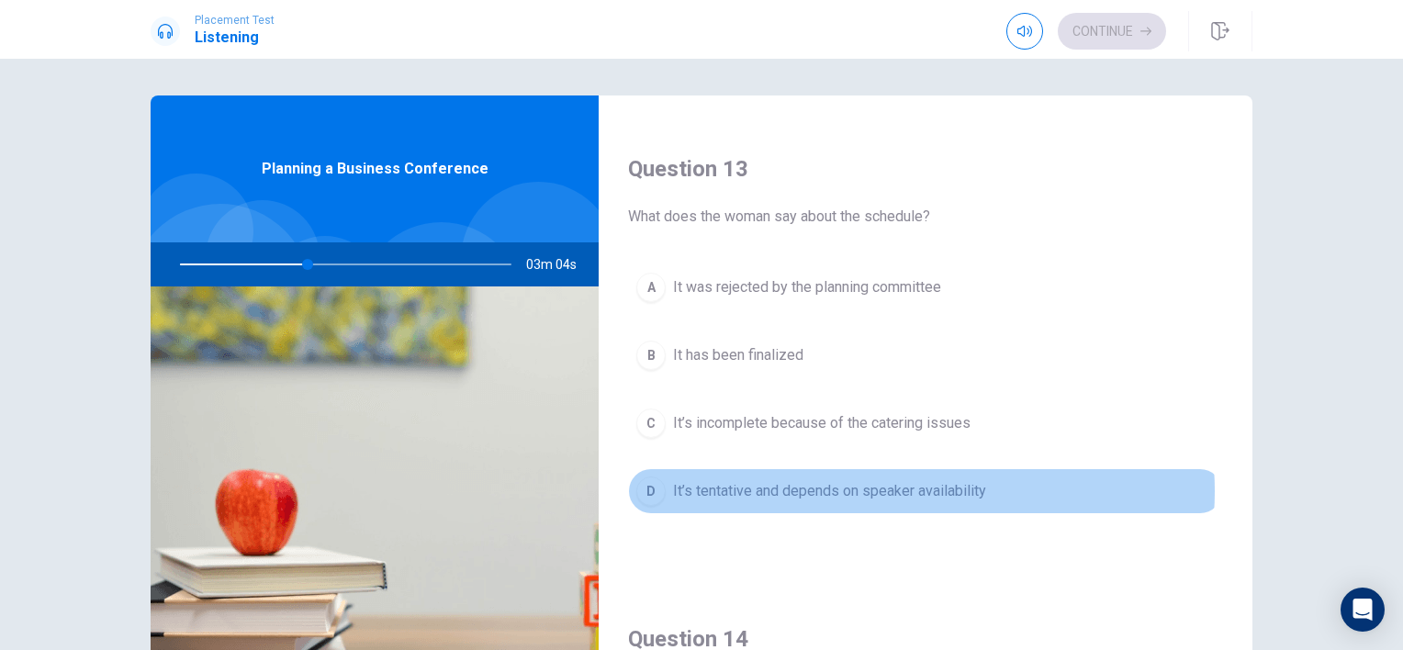
click at [893, 486] on span "It’s tentative and depends on speaker availability" at bounding box center [829, 491] width 313 height 22
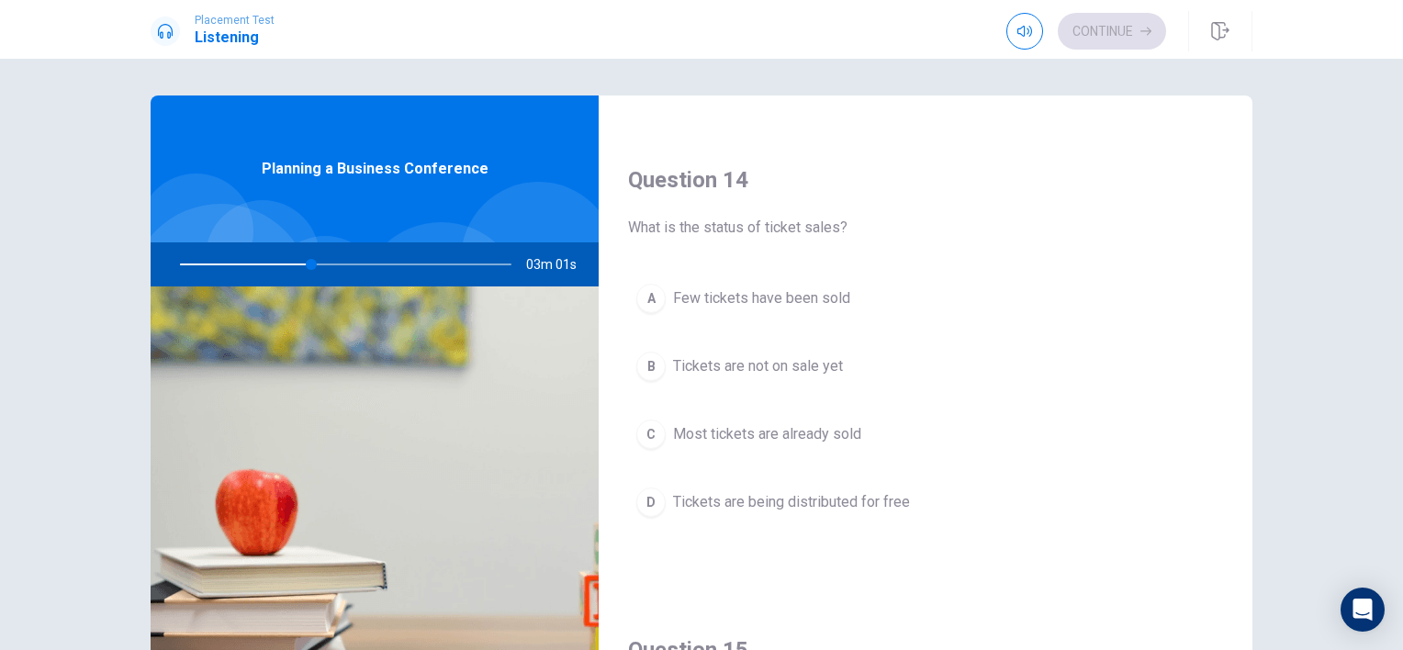
scroll to position [1469, 0]
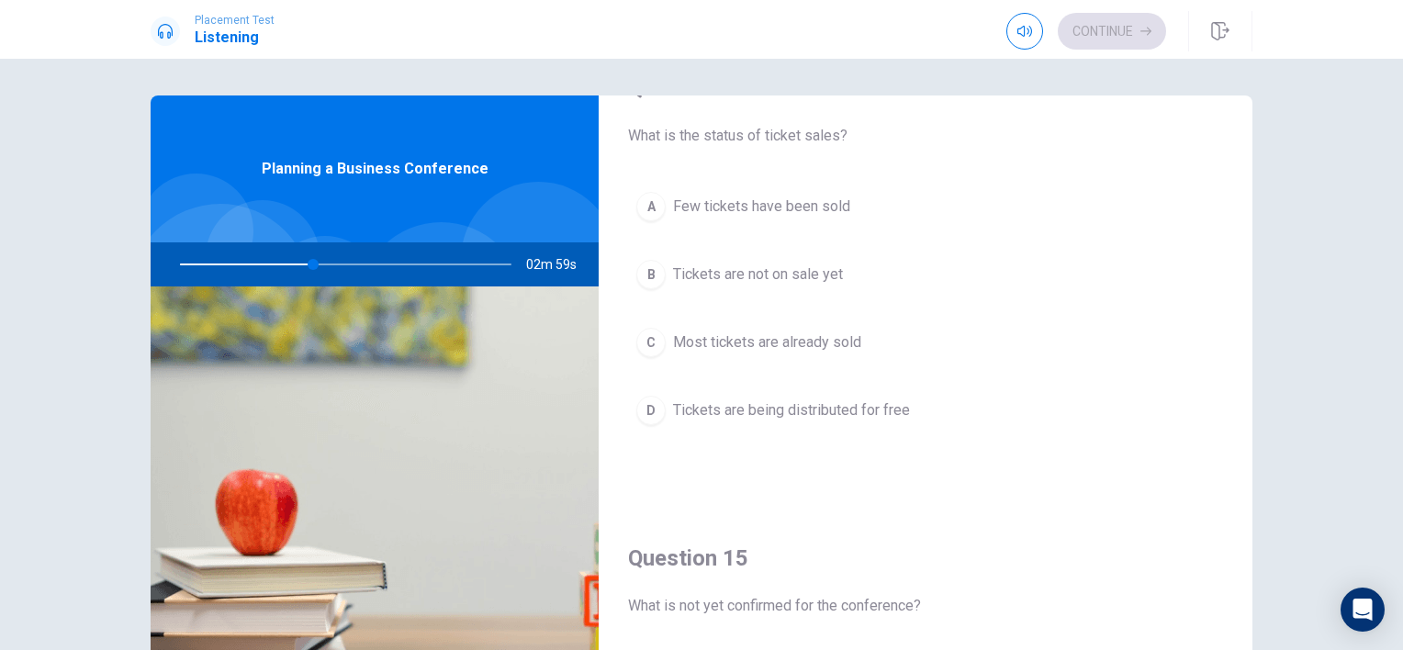
click at [796, 339] on span "Most tickets are already sold" at bounding box center [767, 342] width 188 height 22
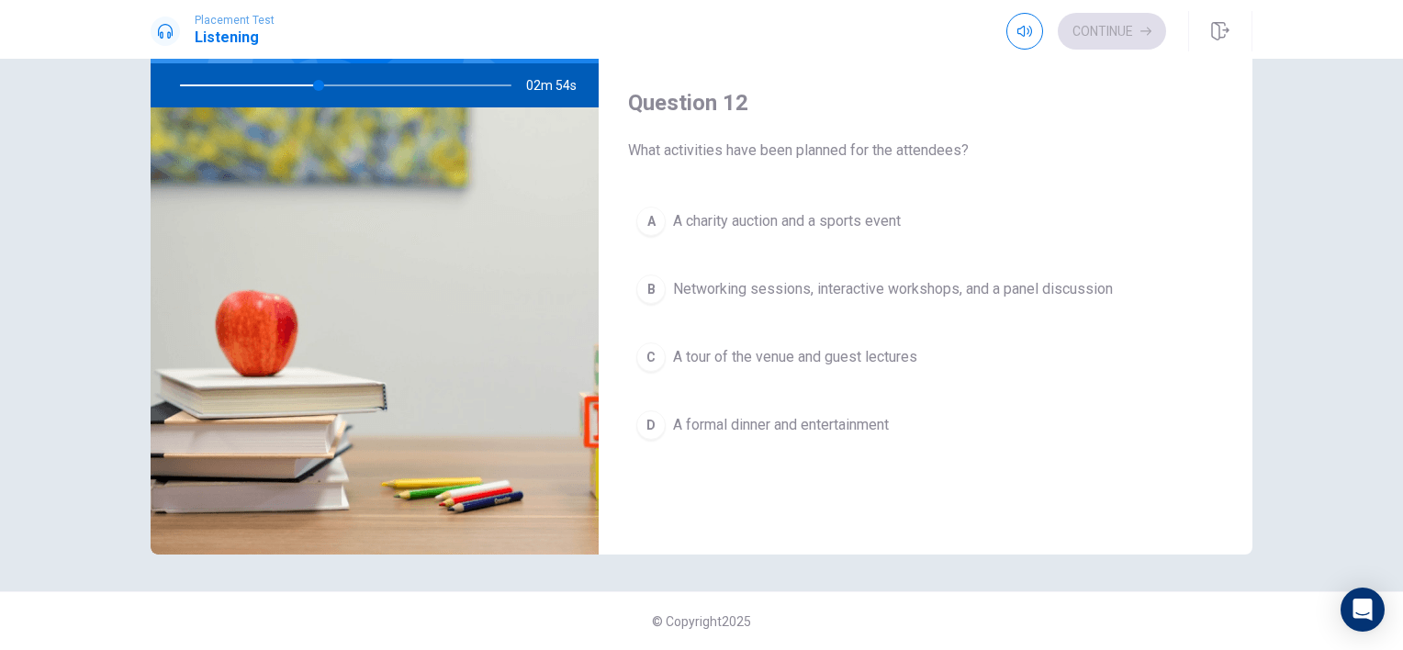
scroll to position [327, 0]
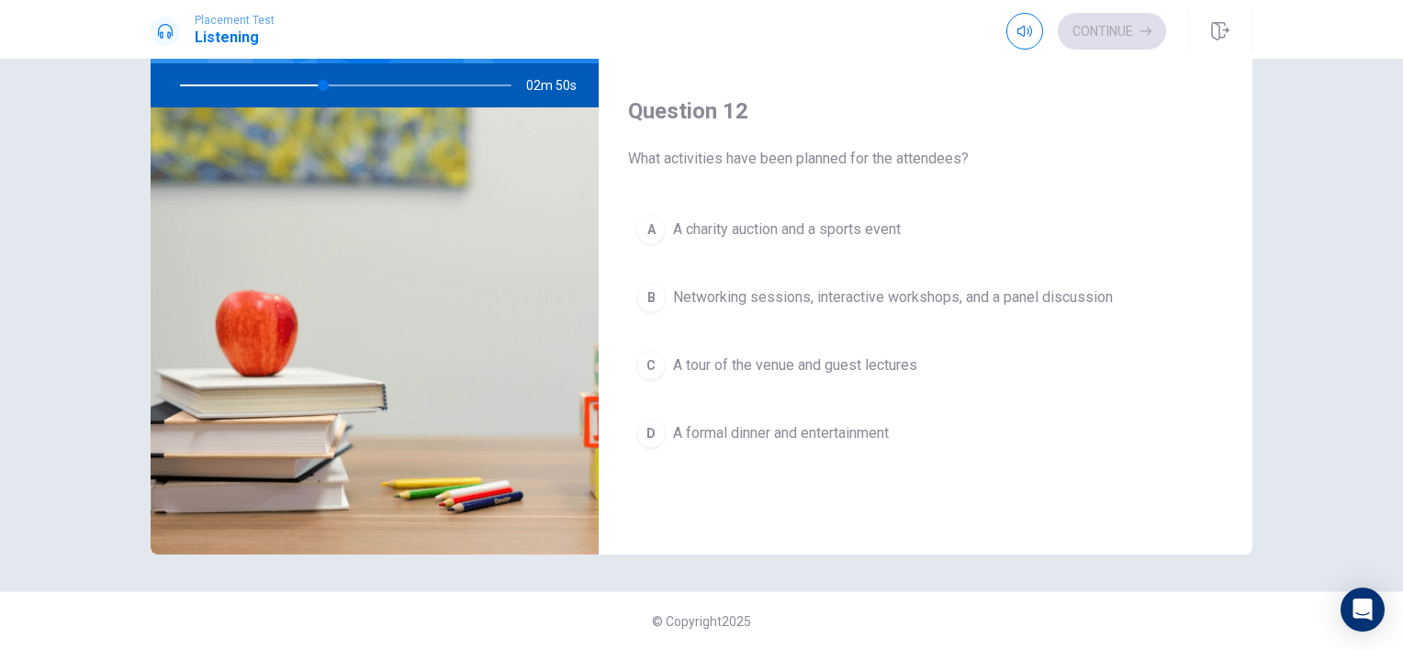
click at [953, 295] on span "Networking sessions, interactive workshops, and a panel discussion" at bounding box center [893, 297] width 440 height 22
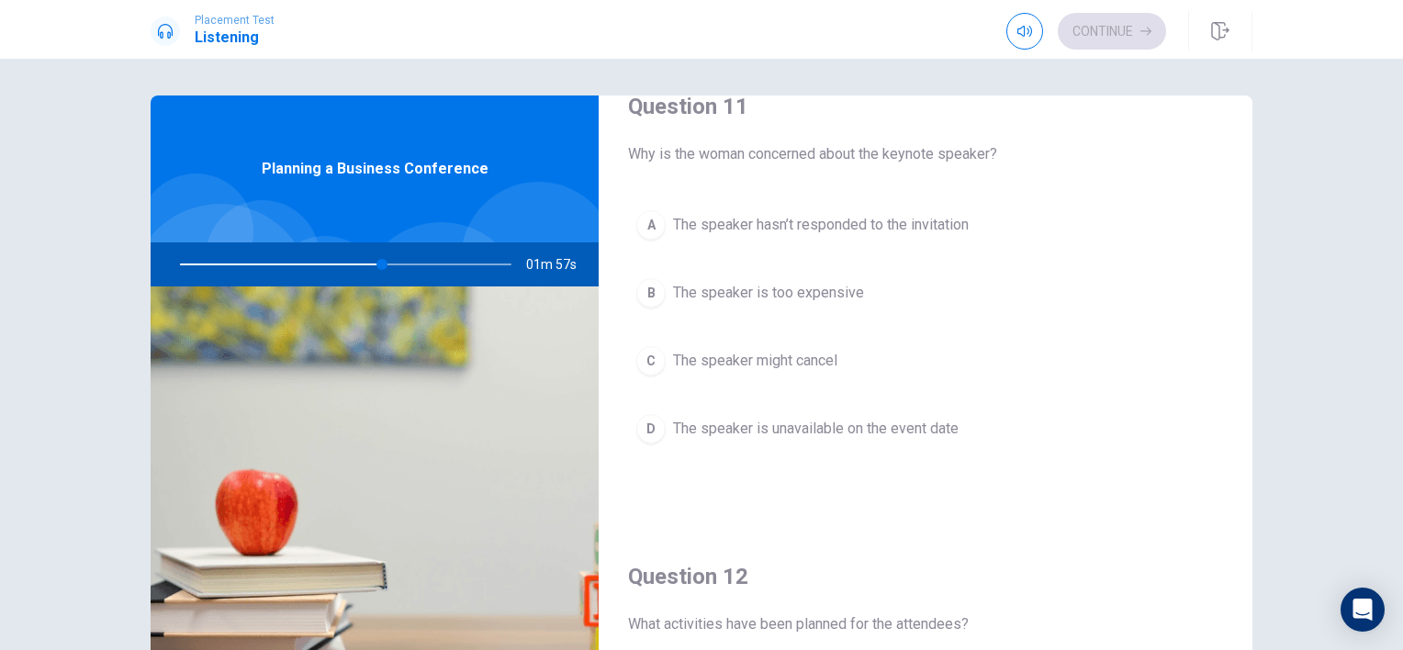
scroll to position [0, 0]
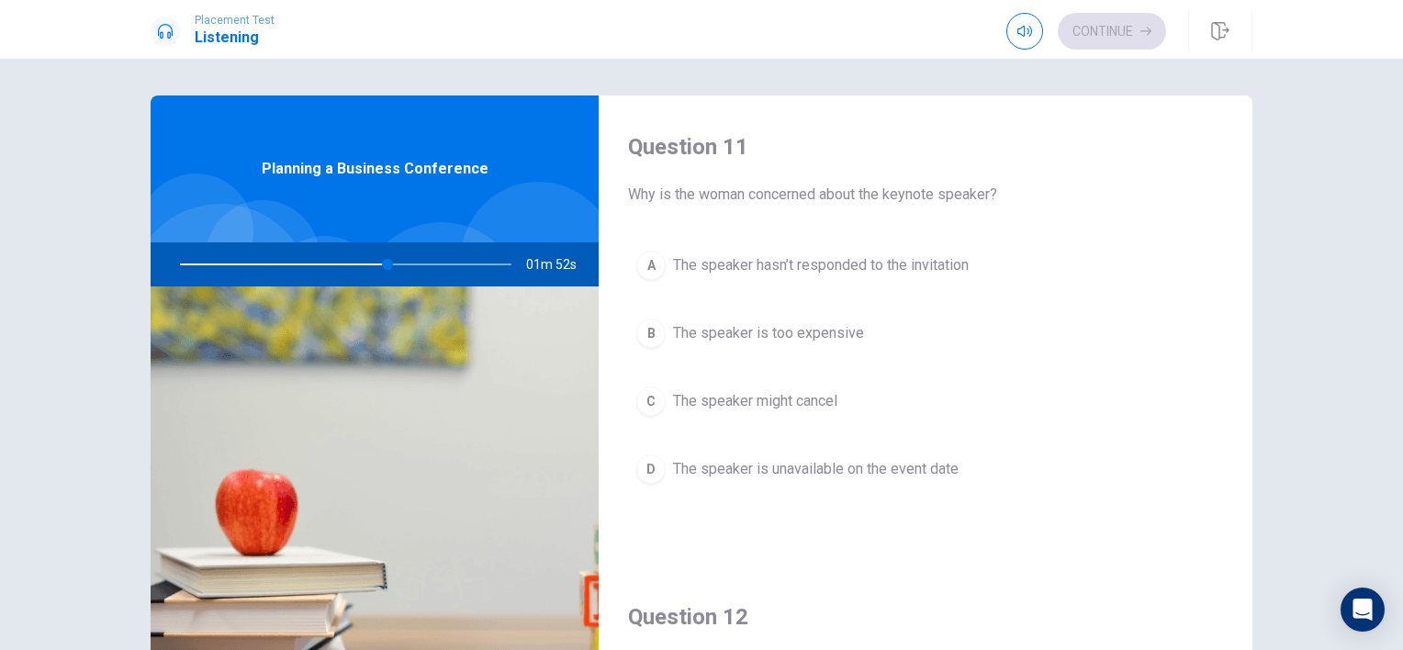
click at [796, 404] on span "The speaker might cancel" at bounding box center [755, 401] width 164 height 22
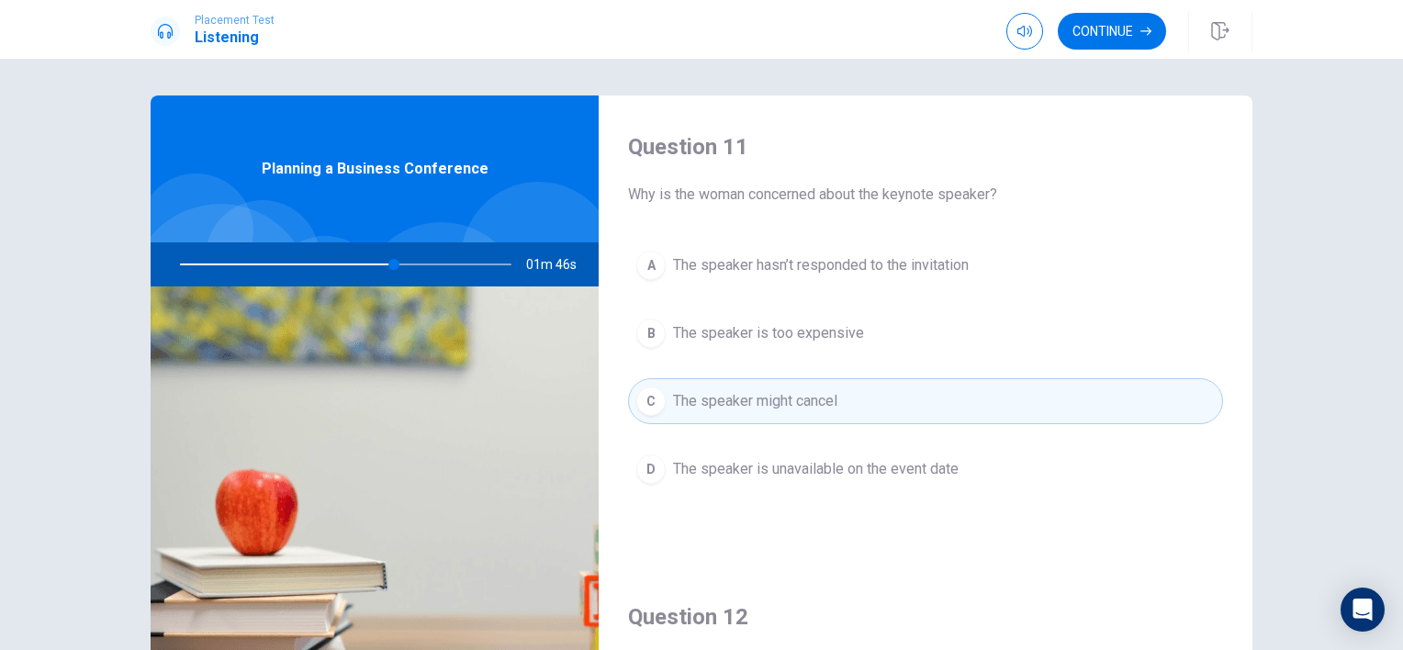
click at [947, 264] on span "The speaker hasn’t responded to the invitation" at bounding box center [821, 265] width 296 height 22
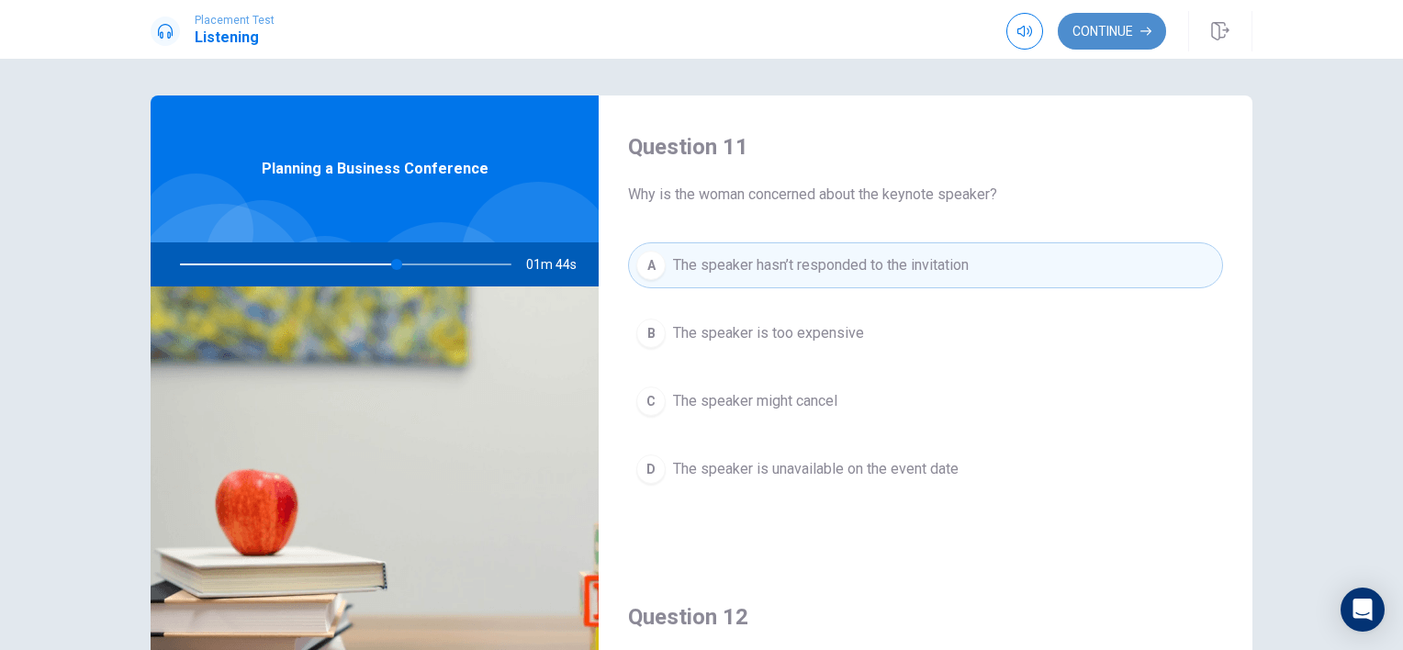
click at [1124, 28] on button "Continue" at bounding box center [1111, 31] width 108 height 37
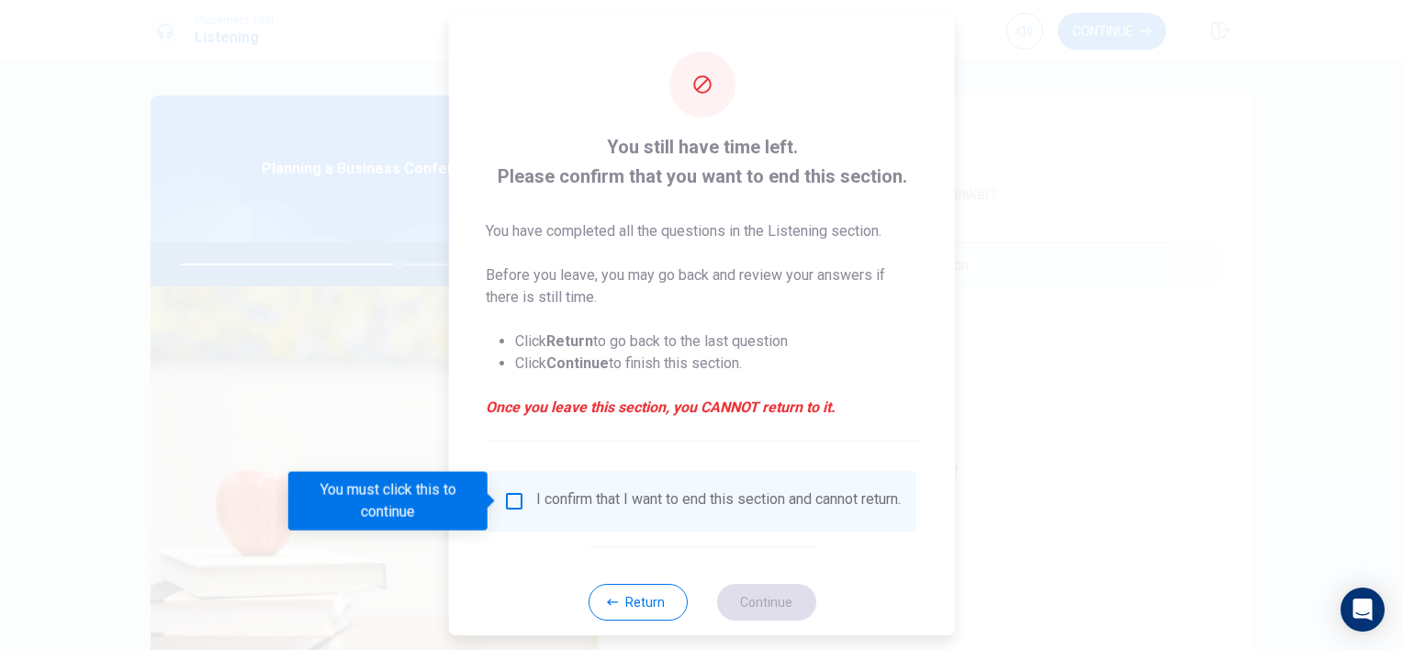
click at [517, 499] on input "You must click this to continue" at bounding box center [514, 501] width 22 height 22
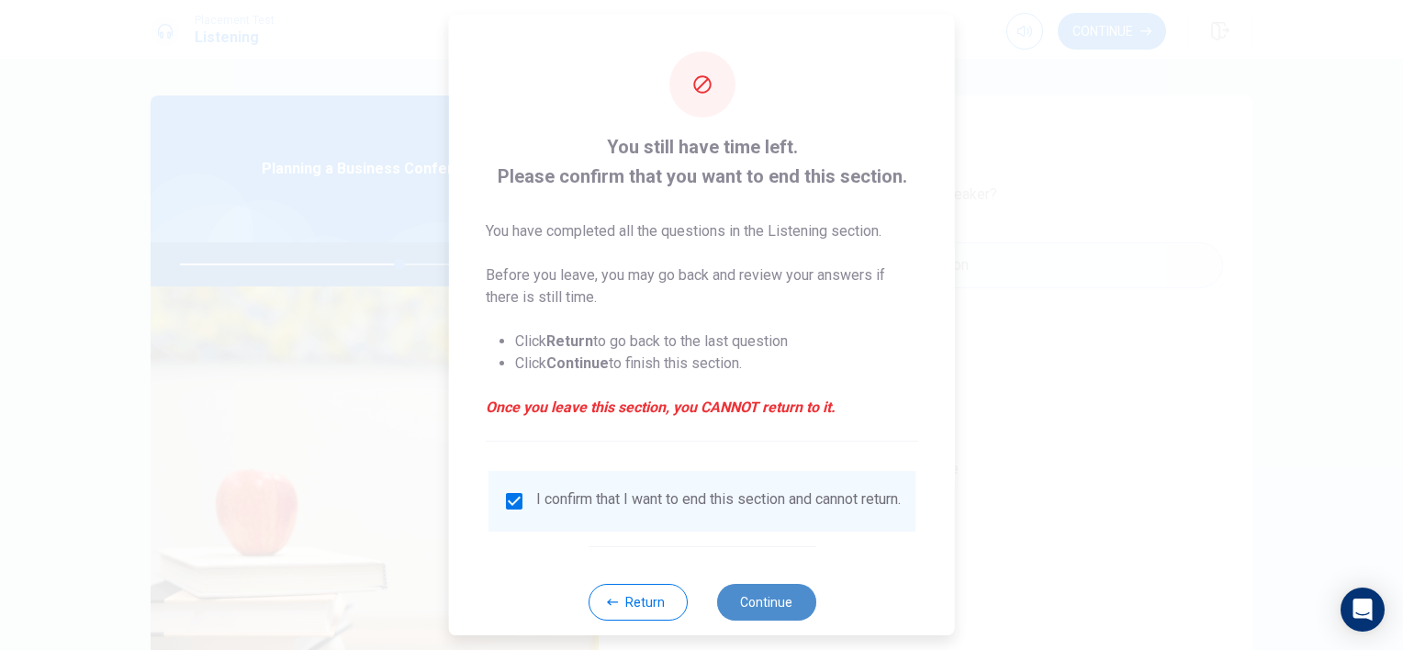
click at [768, 613] on button "Continue" at bounding box center [765, 602] width 99 height 37
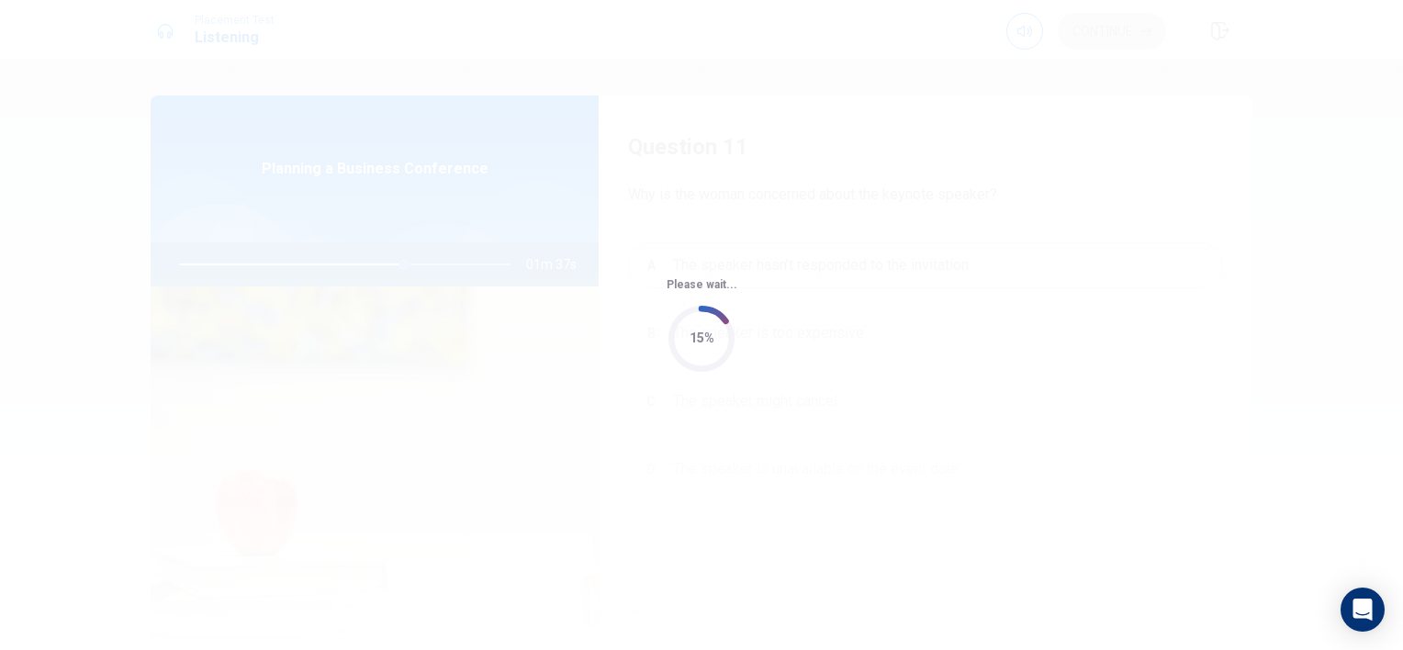
type input "68"
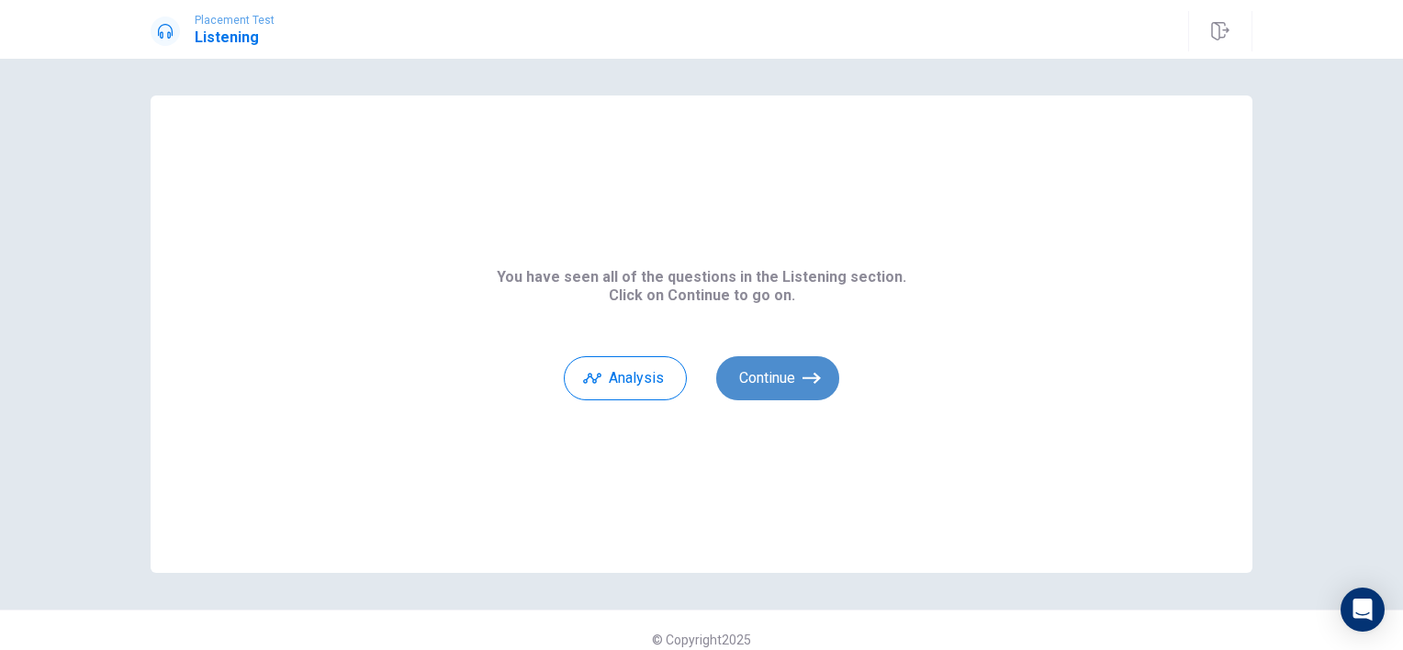
click at [786, 375] on button "Continue" at bounding box center [777, 378] width 123 height 44
